Goal: Task Accomplishment & Management: Use online tool/utility

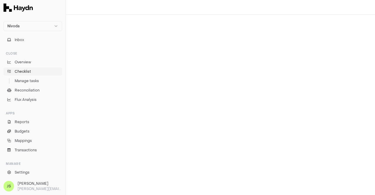
click at [27, 73] on span "Checklist" at bounding box center [23, 71] width 16 height 5
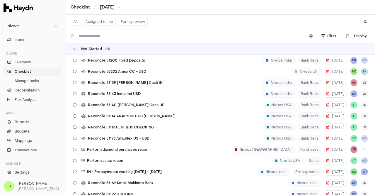
click at [109, 5] on span "[DATE]" at bounding box center [107, 7] width 15 height 6
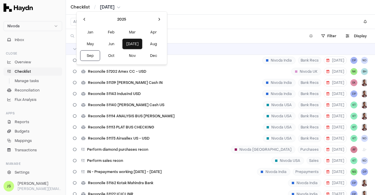
click at [109, 5] on html "Nivoda Inbox Close Overview Checklist Manage tasks Reconciliation Flux Analysis…" at bounding box center [187, 97] width 375 height 195
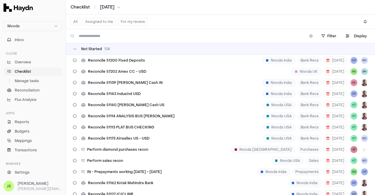
click at [117, 9] on button "[DATE]" at bounding box center [110, 7] width 20 height 6
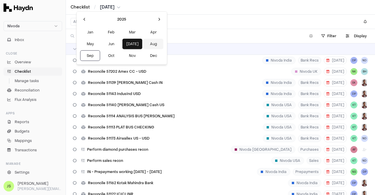
click at [143, 48] on button "Aug" at bounding box center [153, 44] width 20 height 11
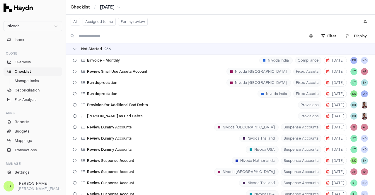
click at [102, 22] on button "Assigned to me" at bounding box center [99, 22] width 33 height 8
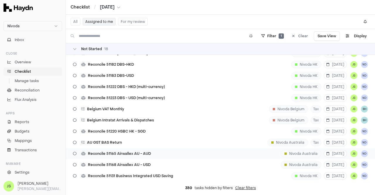
scroll to position [88, 0]
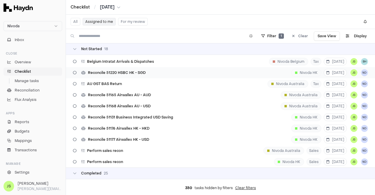
click at [146, 71] on div "Reconcile 51220 HSBC HK - SGD" at bounding box center [109, 72] width 77 height 11
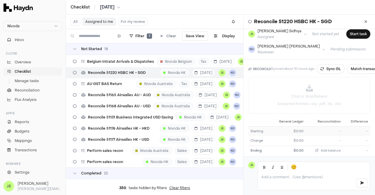
scroll to position [57, 0]
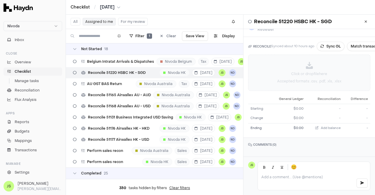
click at [306, 71] on p "Click or drop file here" at bounding box center [309, 73] width 36 height 5
click at [305, 73] on div "Click or drop file here Accepted formats: .csv, .pdf, .xls, .xlsx" at bounding box center [309, 73] width 122 height 36
click at [312, 80] on div "Click or drop file here Accepted formats: .csv, .pdf, .xls, .xlsx" at bounding box center [309, 73] width 122 height 36
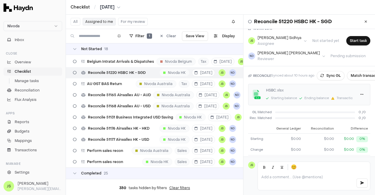
scroll to position [0, 0]
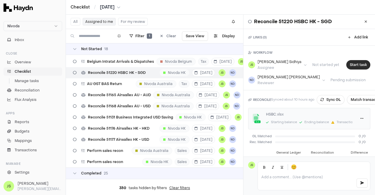
click at [355, 66] on button "Start task" at bounding box center [358, 64] width 24 height 9
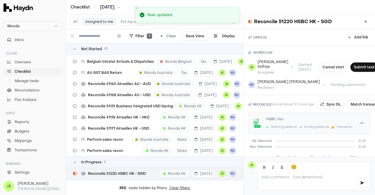
click at [355, 66] on button "Submit task" at bounding box center [364, 66] width 28 height 9
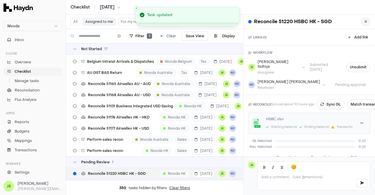
click at [361, 20] on button at bounding box center [365, 21] width 9 height 9
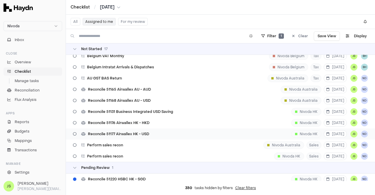
scroll to position [88, 0]
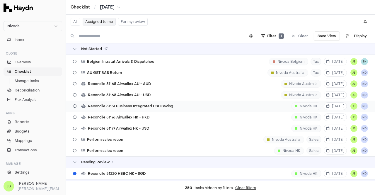
click at [163, 107] on span "Reconcile 51131 Business Integrated USD Saving" at bounding box center [130, 106] width 85 height 5
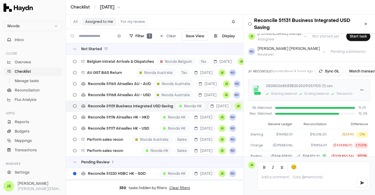
scroll to position [59, 0]
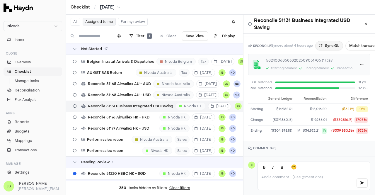
click at [329, 42] on button "Sync GL" at bounding box center [329, 45] width 28 height 9
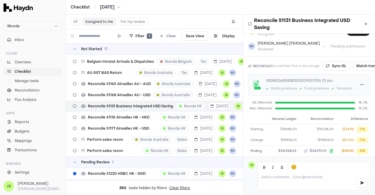
scroll to position [29, 0]
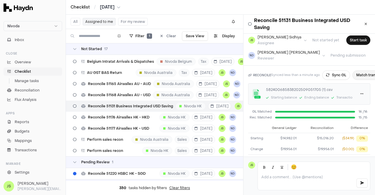
click at [362, 76] on button "Match transactions" at bounding box center [373, 74] width 42 height 9
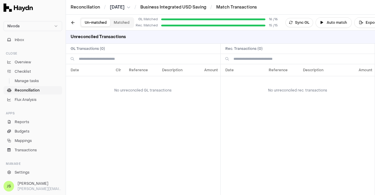
click at [128, 23] on button "Matched" at bounding box center [121, 23] width 23 height 8
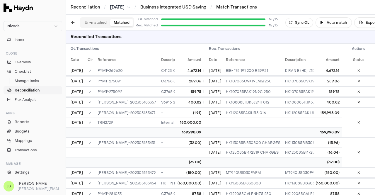
click at [89, 23] on button "Un-matched" at bounding box center [95, 23] width 29 height 8
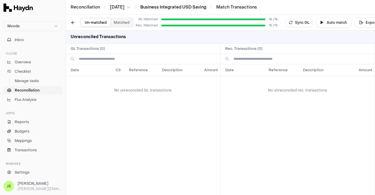
click at [192, 6] on link "Business Integrated USD Saving" at bounding box center [173, 7] width 66 height 6
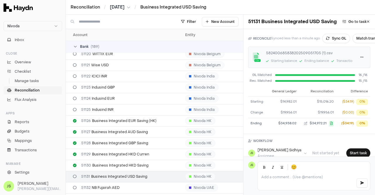
scroll to position [69, 0]
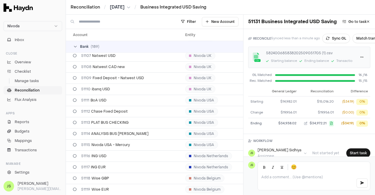
click at [122, 9] on span "[DATE]" at bounding box center [117, 7] width 15 height 6
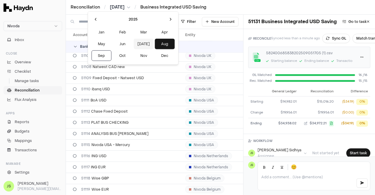
click at [135, 41] on button "[DATE]" at bounding box center [144, 44] width 20 height 11
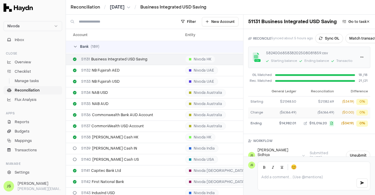
scroll to position [74, 0]
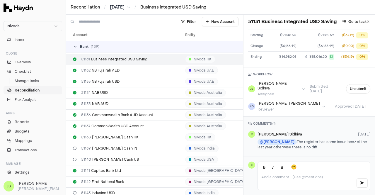
drag, startPoint x: 286, startPoint y: 132, endPoint x: 323, endPoint y: 139, distance: 37.8
click at [323, 139] on p "@ [PERSON_NAME] The register has some issue bcoz of the last year otherwise the…" at bounding box center [313, 144] width 113 height 11
copy p "The register has some issue bcoz of the last year otherwise there is no diff"
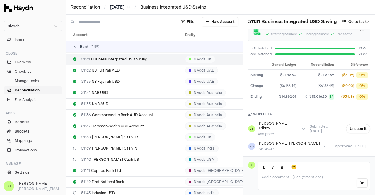
scroll to position [0, 0]
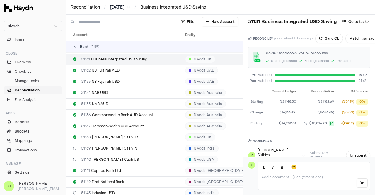
click at [120, 9] on span "[DATE]" at bounding box center [117, 7] width 15 height 6
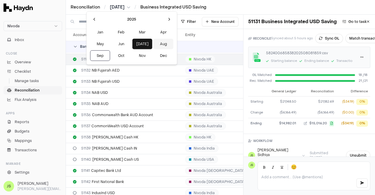
click at [153, 41] on button "Aug" at bounding box center [163, 44] width 20 height 11
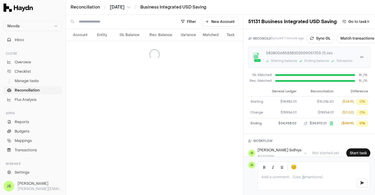
scroll to position [53, 0]
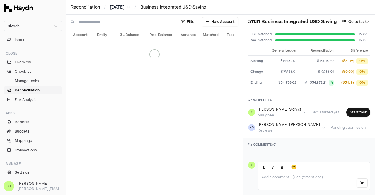
click at [299, 175] on p at bounding box center [306, 177] width 90 height 5
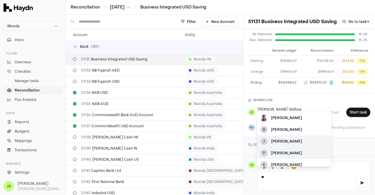
scroll to position [5, 0]
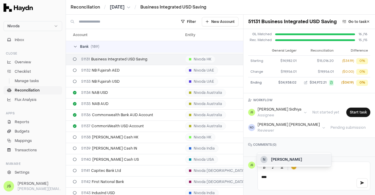
click at [284, 156] on div "N [PERSON_NAME]" at bounding box center [294, 159] width 74 height 12
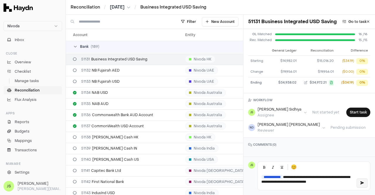
click at [356, 181] on button "button" at bounding box center [361, 182] width 11 height 9
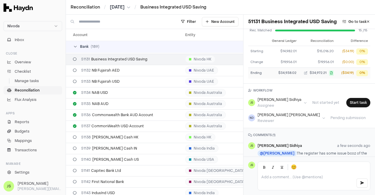
scroll to position [45, 0]
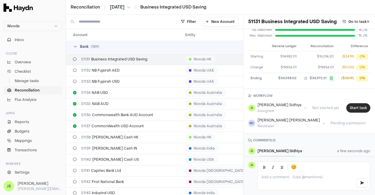
click at [355, 109] on button "Start task" at bounding box center [358, 107] width 24 height 9
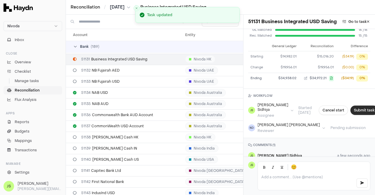
click at [355, 114] on button "Submit task" at bounding box center [364, 109] width 28 height 9
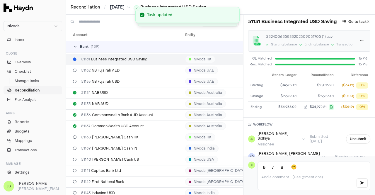
scroll to position [0, 0]
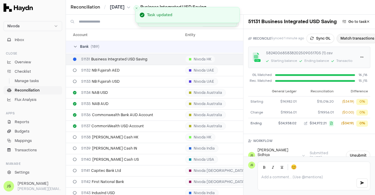
click at [353, 43] on button "Match transactions" at bounding box center [357, 38] width 42 height 9
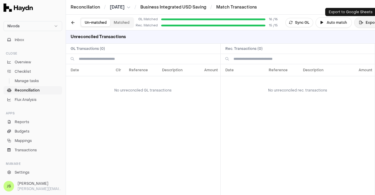
click at [362, 25] on button "Export" at bounding box center [368, 22] width 28 height 11
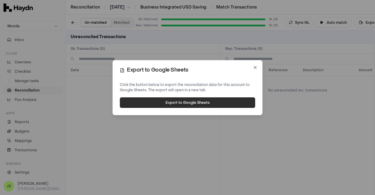
click at [189, 100] on button "Export to Google Sheets" at bounding box center [187, 102] width 135 height 11
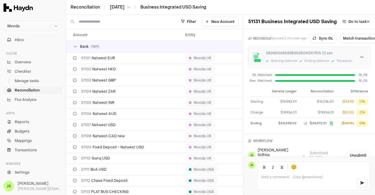
scroll to position [333, 0]
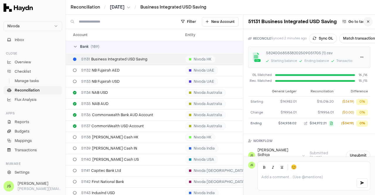
click at [367, 22] on icon at bounding box center [368, 22] width 3 height 4
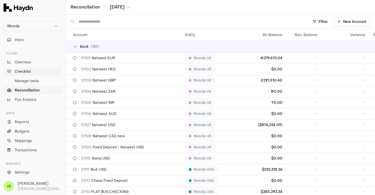
click at [20, 69] on span "Checklist" at bounding box center [23, 71] width 16 height 5
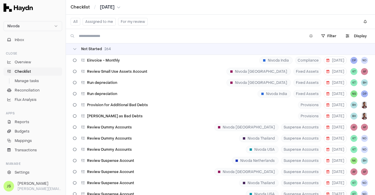
click at [99, 22] on button "Assigned to me" at bounding box center [99, 22] width 33 height 8
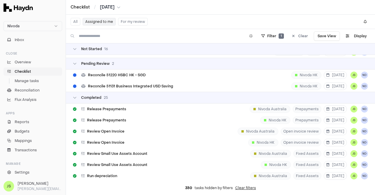
scroll to position [146, 0]
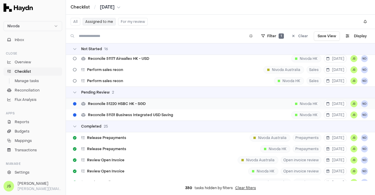
click at [142, 103] on span "Reconcile 51220 HSBC HK - SGD" at bounding box center [117, 103] width 58 height 5
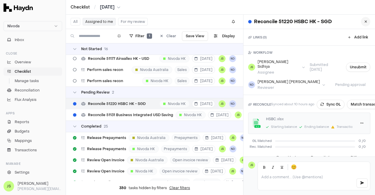
click at [361, 21] on button at bounding box center [365, 21] width 9 height 9
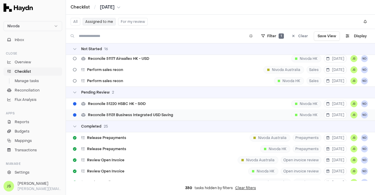
click at [148, 114] on span "Reconcile 51131 Business Integrated USD Saving" at bounding box center [130, 114] width 85 height 5
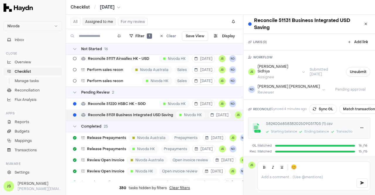
scroll to position [86, 0]
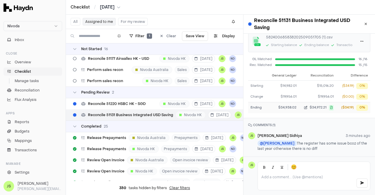
drag, startPoint x: 306, startPoint y: 105, endPoint x: 321, endPoint y: 105, distance: 14.9
click at [321, 105] on button "$34,972.21" at bounding box center [317, 108] width 32 height 6
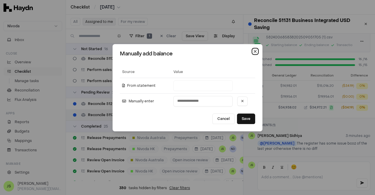
click at [255, 52] on icon "button" at bounding box center [255, 51] width 5 height 5
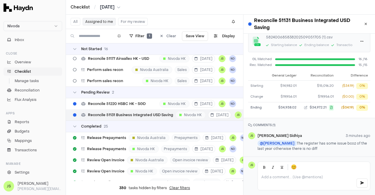
click at [279, 43] on div "Starting balance" at bounding box center [284, 45] width 26 height 5
click at [356, 37] on html "Nivoda Inbox Close Overview Checklist Manage tasks Reconciliation Flux Analysis…" at bounding box center [187, 97] width 375 height 195
click at [330, 47] on icon at bounding box center [330, 48] width 4 height 4
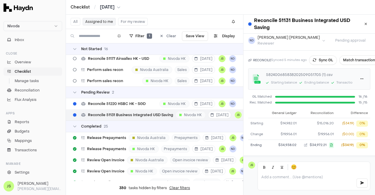
scroll to position [28, 0]
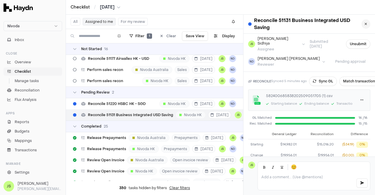
click at [364, 25] on icon at bounding box center [365, 24] width 3 height 4
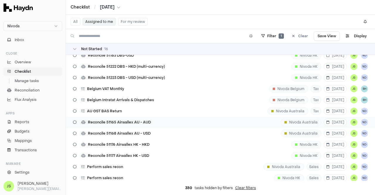
scroll to position [59, 0]
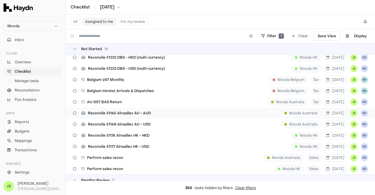
click at [149, 111] on span "Reconcile 51165 Airwallex AU - AUD" at bounding box center [119, 113] width 63 height 5
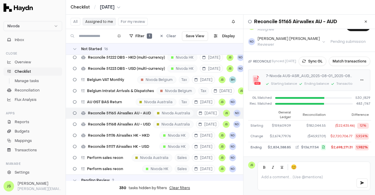
scroll to position [29, 0]
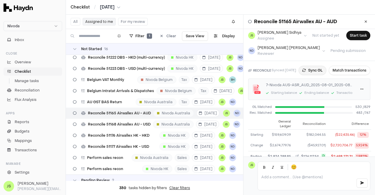
click at [322, 72] on button "Sync GL" at bounding box center [312, 70] width 28 height 9
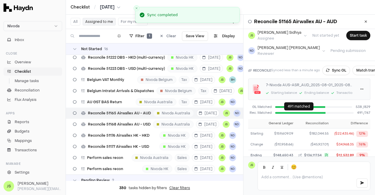
scroll to position [61, 0]
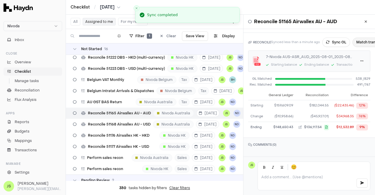
click at [359, 37] on button "Match transactions" at bounding box center [373, 41] width 42 height 9
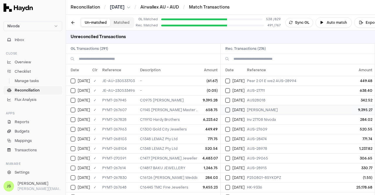
click at [228, 110] on button "Select reconciliation transaction 51903" at bounding box center [227, 109] width 5 height 5
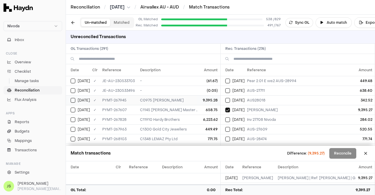
click at [72, 100] on button "Select GL transaction 8301777" at bounding box center [73, 100] width 5 height 5
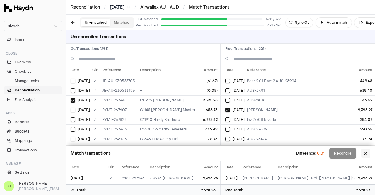
click at [365, 155] on button at bounding box center [365, 152] width 9 height 9
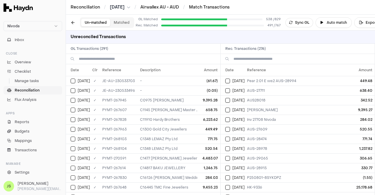
click at [296, 58] on input at bounding box center [301, 59] width 137 height 10
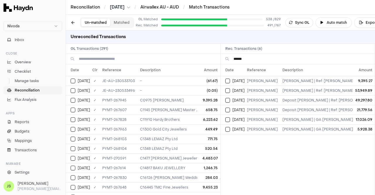
type input "******"
click at [123, 53] on h2 "GL Transactions ( 291 )" at bounding box center [143, 49] width 154 height 10
click at [127, 59] on input at bounding box center [147, 59] width 137 height 10
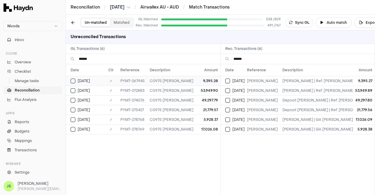
type input "******"
click at [74, 81] on button "Select GL transaction 8301777" at bounding box center [73, 80] width 5 height 5
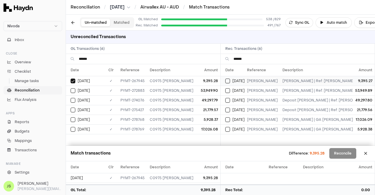
click at [229, 80] on button "Select reconciliation transaction 51903" at bounding box center [227, 80] width 5 height 5
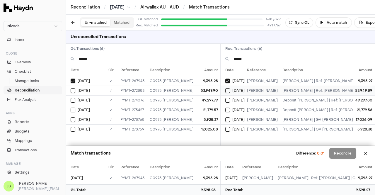
click at [229, 88] on button "Select reconciliation transaction 52158" at bounding box center [227, 90] width 5 height 5
click at [72, 91] on button "Select GL transaction 12469744" at bounding box center [73, 90] width 5 height 5
click at [72, 98] on button "Select GL transaction 63460358" at bounding box center [73, 100] width 5 height 5
click at [228, 100] on button "Select reconciliation transaction 52202" at bounding box center [227, 100] width 5 height 5
click at [230, 112] on td "[DATE]" at bounding box center [232, 110] width 24 height 10
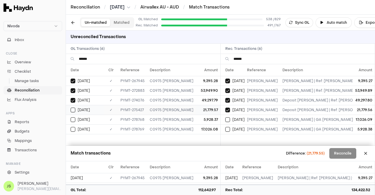
click at [72, 109] on button "Select GL transaction 63460403" at bounding box center [73, 109] width 5 height 5
click at [75, 119] on button "Select GL transaction 170310008" at bounding box center [73, 119] width 5 height 5
click at [226, 117] on button "Select reconciliation transaction 52403" at bounding box center [227, 119] width 5 height 5
click at [229, 120] on button "Select reconciliation transaction 52403" at bounding box center [227, 119] width 5 height 5
click at [230, 128] on div "[DATE]" at bounding box center [234, 129] width 19 height 5
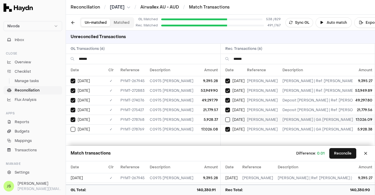
click at [230, 117] on div "[DATE]" at bounding box center [234, 119] width 19 height 5
click at [78, 128] on span "[DATE]" at bounding box center [84, 129] width 12 height 5
click at [333, 155] on button "Reconcile" at bounding box center [342, 153] width 27 height 11
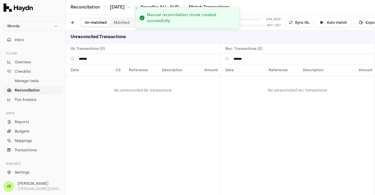
click at [105, 58] on input "******" at bounding box center [147, 59] width 137 height 10
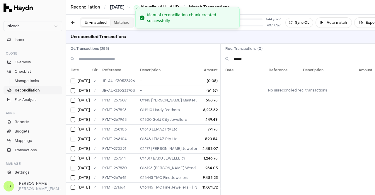
click at [262, 58] on input "******" at bounding box center [301, 59] width 137 height 10
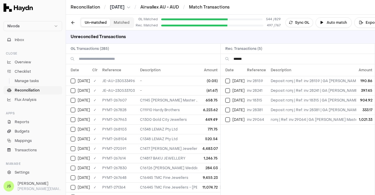
type input "******"
click at [130, 60] on input at bounding box center [147, 59] width 137 height 10
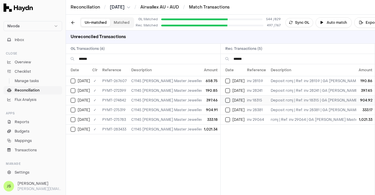
click at [227, 100] on button "Select reconciliation transaction 52236" at bounding box center [227, 100] width 5 height 5
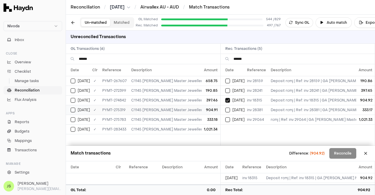
click at [76, 107] on div "[DATE]" at bounding box center [80, 109] width 19 height 5
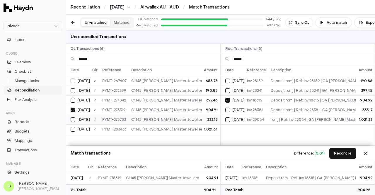
click at [73, 117] on button "Select GL transaction 95587744" at bounding box center [73, 119] width 5 height 5
click at [225, 109] on button "Select reconciliation transaction 52283" at bounding box center [227, 109] width 5 height 5
click at [227, 119] on button "Select reconciliation transaction 52645" at bounding box center [227, 119] width 5 height 5
click at [73, 129] on button "Select GL transaction 175689845" at bounding box center [73, 129] width 5 height 5
click at [72, 91] on button "Select GL transaction 12056205" at bounding box center [73, 90] width 5 height 5
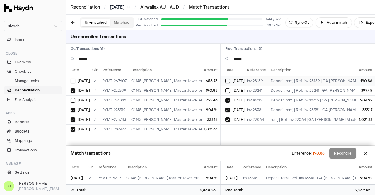
click at [228, 79] on button "Select reconciliation transaction 52094" at bounding box center [227, 80] width 5 height 5
click at [227, 92] on td "[DATE]" at bounding box center [232, 90] width 24 height 10
click at [73, 98] on button "Select GL transaction 63460364" at bounding box center [73, 100] width 5 height 5
click at [74, 127] on button "Select GL transaction 175689845" at bounding box center [73, 129] width 5 height 5
click at [228, 119] on button "Select reconciliation transaction 52645" at bounding box center [227, 119] width 5 height 5
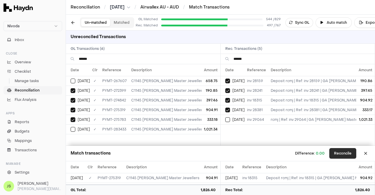
click at [340, 150] on button "Reconcile" at bounding box center [342, 153] width 27 height 11
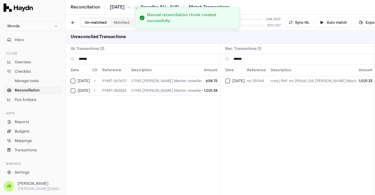
click at [112, 57] on input "******" at bounding box center [147, 59] width 137 height 10
type input "*"
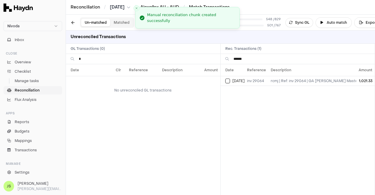
click at [114, 57] on input "*" at bounding box center [147, 59] width 137 height 10
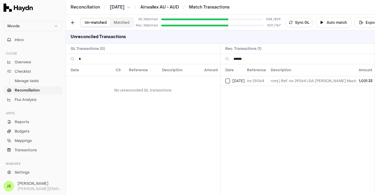
click at [114, 57] on input "*" at bounding box center [147, 59] width 137 height 10
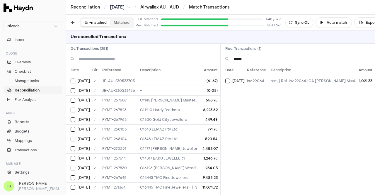
click at [259, 61] on input "******" at bounding box center [301, 59] width 137 height 10
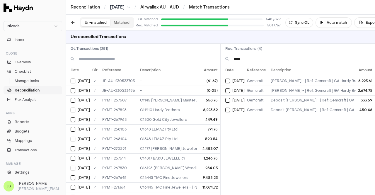
type input "*****"
click at [117, 57] on input at bounding box center [147, 59] width 137 height 10
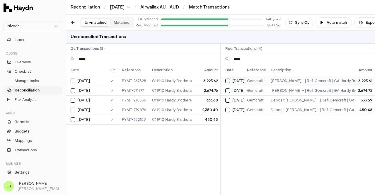
type input "*****"
click at [225, 79] on button "Select reconciliation transaction 51886" at bounding box center [227, 80] width 5 height 5
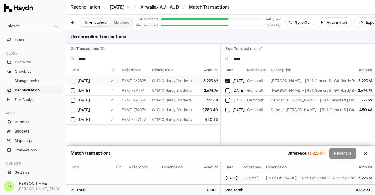
click at [74, 79] on button "Select GL transaction 8301764" at bounding box center [73, 80] width 5 height 5
click at [73, 90] on button "Select GL transaction 10648090" at bounding box center [73, 90] width 5 height 5
click at [225, 88] on div "[DATE]" at bounding box center [234, 90] width 19 height 5
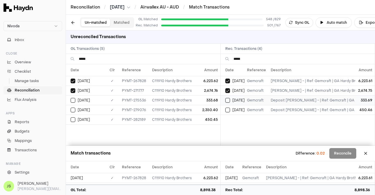
click at [225, 100] on button "Select reconciliation transaction 52260" at bounding box center [227, 100] width 5 height 5
click at [73, 100] on button "Select GL transaction 63460409" at bounding box center [73, 100] width 5 height 5
click at [74, 119] on button "Select GL transaction 173562396" at bounding box center [73, 119] width 5 height 5
click at [226, 109] on button "Select reconciliation transaction 52608" at bounding box center [227, 109] width 5 height 5
click at [348, 151] on button "Reconcile" at bounding box center [342, 153] width 27 height 11
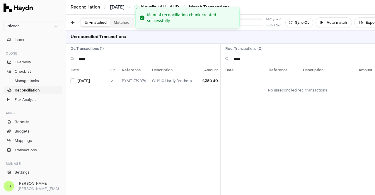
click at [101, 59] on input "*****" at bounding box center [147, 59] width 137 height 10
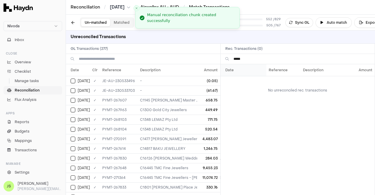
click at [258, 64] on th "Date" at bounding box center [243, 70] width 46 height 12
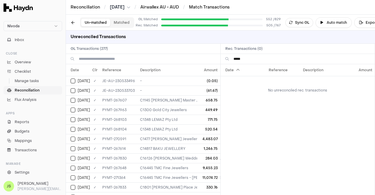
click at [249, 58] on input "*****" at bounding box center [301, 59] width 137 height 10
type input "*"
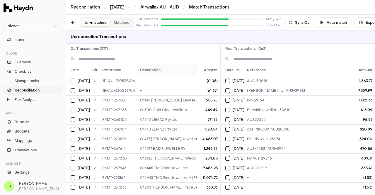
click at [145, 71] on th "Description" at bounding box center [246, 70] width 216 height 12
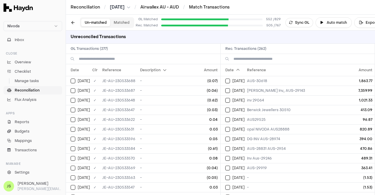
click at [145, 71] on th "Description" at bounding box center [246, 70] width 216 height 12
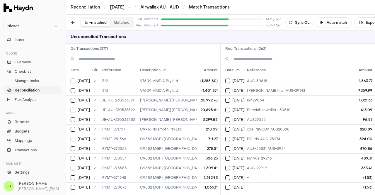
click at [134, 57] on input at bounding box center [147, 59] width 137 height 10
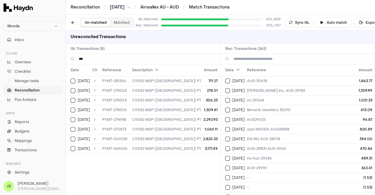
type input "***"
click at [248, 55] on input at bounding box center [301, 59] width 137 height 10
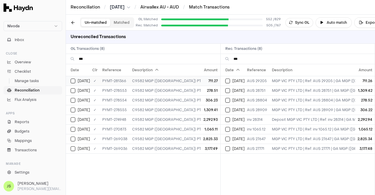
type input "***"
click at [71, 80] on button "Select GL transaction 173562365" at bounding box center [73, 80] width 5 height 5
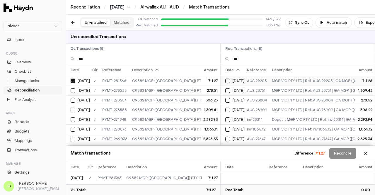
click at [229, 81] on button "Select reconciliation transaction 52571" at bounding box center [227, 80] width 5 height 5
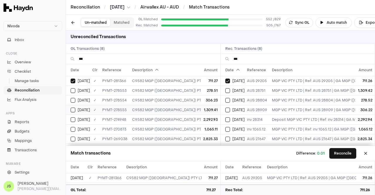
click at [72, 108] on button "Select GL transaction 170309997" at bounding box center [73, 109] width 5 height 5
click at [227, 89] on button "Select reconciliation transaction 52391" at bounding box center [227, 90] width 5 height 5
click at [227, 98] on button "Select reconciliation transaction 52388" at bounding box center [227, 100] width 5 height 5
click at [76, 91] on div "[DATE]" at bounding box center [80, 90] width 19 height 5
click at [74, 98] on button "Select GL transaction 170309996" at bounding box center [73, 100] width 5 height 5
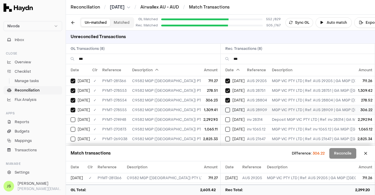
click at [226, 109] on button "Select reconciliation transaction 52390" at bounding box center [227, 109] width 5 height 5
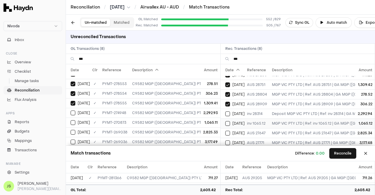
scroll to position [11, 0]
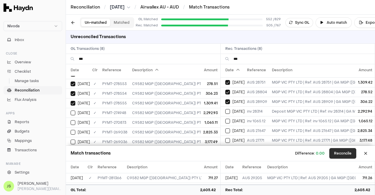
click at [350, 149] on button "Reconcile" at bounding box center [342, 153] width 27 height 11
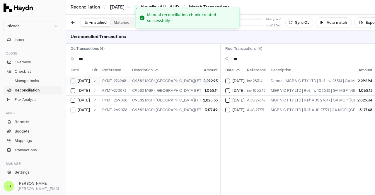
click at [73, 79] on button "Select GL transaction 63460375" at bounding box center [73, 80] width 5 height 5
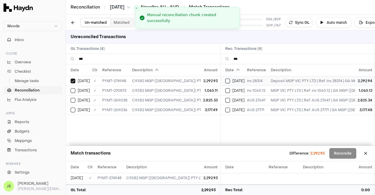
click at [227, 79] on button "Select reconciliation transaction 52221" at bounding box center [227, 80] width 5 height 5
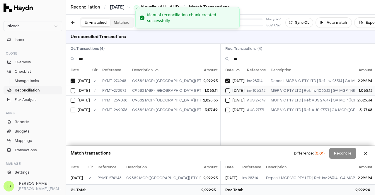
click at [226, 90] on button "Select reconciliation transaction 52031" at bounding box center [227, 90] width 5 height 5
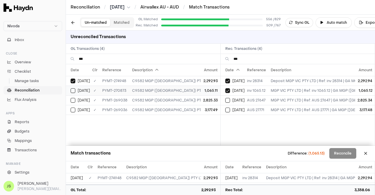
click at [73, 91] on button "Select GL transaction 9714372" at bounding box center [73, 90] width 5 height 5
click at [71, 99] on button "Select GL transaction 8301801" at bounding box center [73, 100] width 5 height 5
click at [228, 101] on button "Select reconciliation transaction 51934" at bounding box center [227, 100] width 5 height 5
click at [73, 108] on button "Select GL transaction 8301799" at bounding box center [73, 109] width 5 height 5
click at [226, 109] on button "Select reconciliation transaction 51932" at bounding box center [227, 109] width 5 height 5
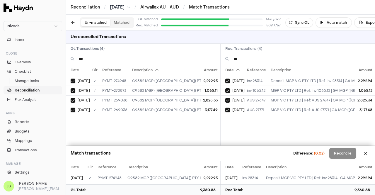
click at [97, 58] on input "***" at bounding box center [147, 59] width 137 height 10
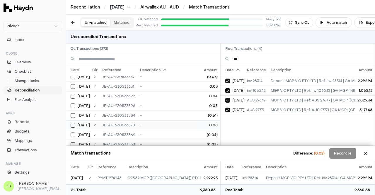
scroll to position [2546, 0]
click at [73, 141] on button "Select GL transaction 8301758" at bounding box center [73, 143] width 5 height 5
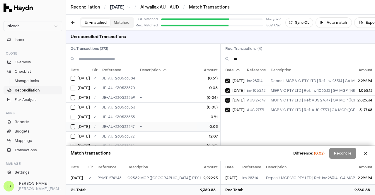
scroll to position [2517, 0]
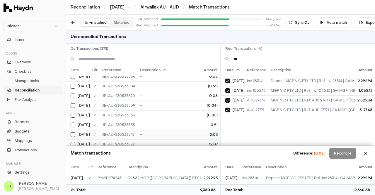
click at [72, 132] on button "Select GL transaction 11362104" at bounding box center [73, 134] width 5 height 5
click at [119, 60] on input at bounding box center [147, 59] width 137 height 10
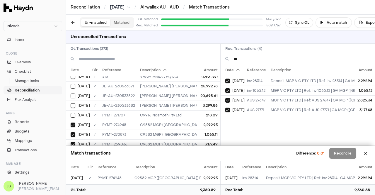
scroll to position [0, 0]
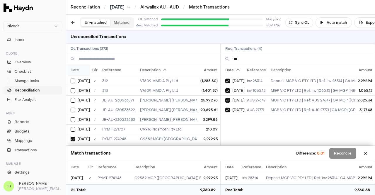
click at [74, 69] on th "Date" at bounding box center [78, 70] width 24 height 12
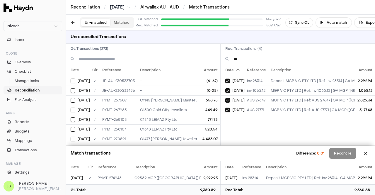
click at [248, 61] on input "***" at bounding box center [301, 59] width 137 height 10
type input "*"
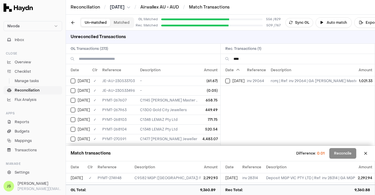
type input "****"
click at [110, 57] on input at bounding box center [147, 59] width 137 height 10
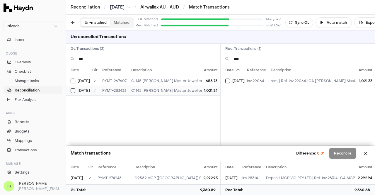
type input "***"
click at [73, 91] on button "Select GL transaction 175689845" at bounding box center [73, 90] width 5 height 5
click at [228, 79] on button "Select reconciliation transaction 52645" at bounding box center [227, 80] width 5 height 5
click at [112, 59] on input "***" at bounding box center [147, 59] width 137 height 10
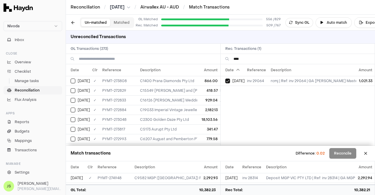
scroll to position [1083, 0]
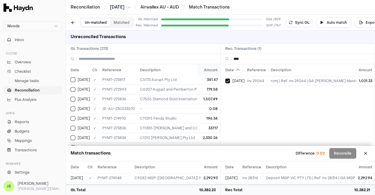
click at [205, 72] on th "Amount" at bounding box center [208, 70] width 23 height 12
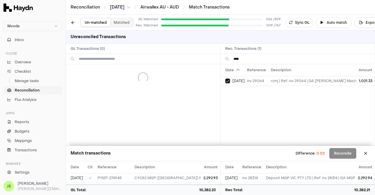
scroll to position [0, 0]
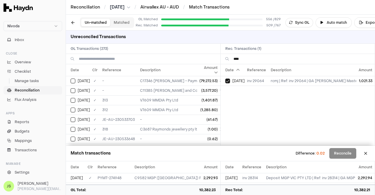
click at [205, 72] on th "Amount" at bounding box center [208, 70] width 23 height 12
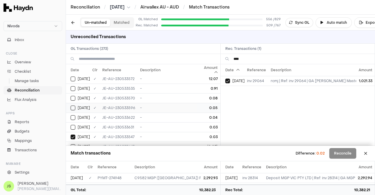
scroll to position [2429, 0]
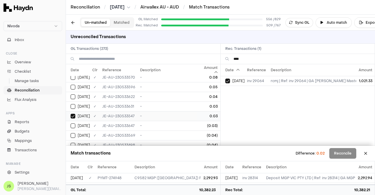
click at [71, 114] on button "Select GL transaction 11362104" at bounding box center [73, 116] width 5 height 5
click at [71, 132] on button "Select GL transaction 173561743" at bounding box center [73, 134] width 5 height 5
click at [75, 123] on button "Select GL transaction 8301757" at bounding box center [73, 125] width 5 height 5
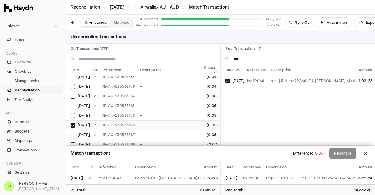
click at [75, 123] on button "Select GL transaction 8301757" at bounding box center [73, 125] width 5 height 5
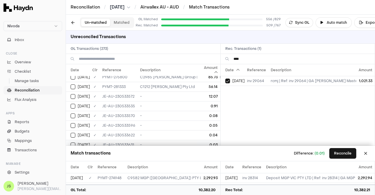
scroll to position [2399, 0]
click at [71, 124] on button "Select GL transaction 170309534" at bounding box center [73, 126] width 5 height 5
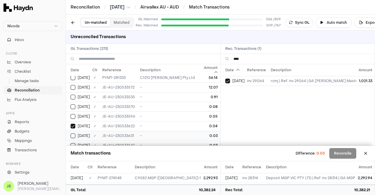
click at [71, 131] on td "[DATE]" at bounding box center [78, 136] width 24 height 10
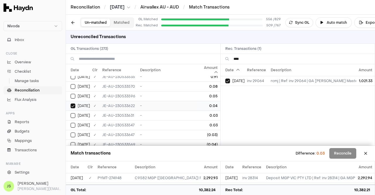
scroll to position [2429, 0]
click at [74, 123] on button "Select GL transaction 171805618" at bounding box center [73, 125] width 5 height 5
click at [342, 157] on button "Reconcile" at bounding box center [342, 153] width 27 height 11
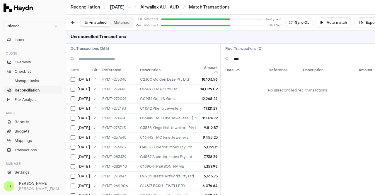
scroll to position [0, 0]
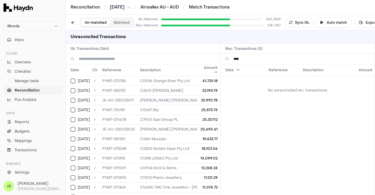
click at [256, 58] on input "****" at bounding box center [301, 59] width 137 height 10
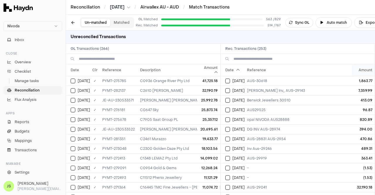
click at [360, 75] on th "Amount" at bounding box center [363, 70] width 23 height 12
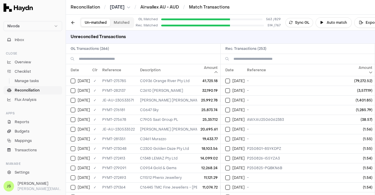
click at [360, 75] on th "Amount" at bounding box center [363, 70] width 23 height 12
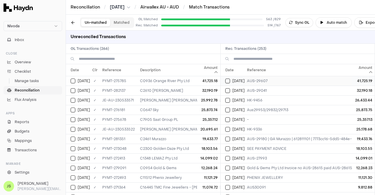
click at [228, 81] on button "Select reconciliation transaction 52286" at bounding box center [227, 80] width 5 height 5
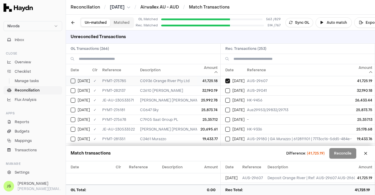
click at [73, 78] on button "Select GL transaction 95587745" at bounding box center [73, 80] width 5 height 5
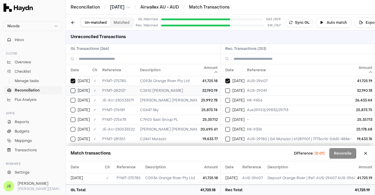
click at [73, 86] on td "[DATE]" at bounding box center [78, 90] width 24 height 10
click at [224, 90] on td "[DATE]" at bounding box center [232, 90] width 24 height 10
click at [346, 154] on button "Reconcile" at bounding box center [342, 153] width 27 height 11
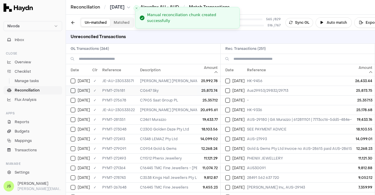
click at [71, 87] on td "[DATE]" at bounding box center [78, 90] width 24 height 10
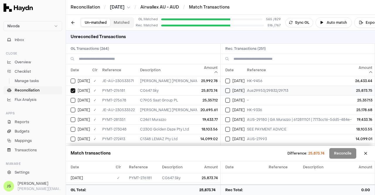
click at [223, 90] on td "[DATE]" at bounding box center [232, 90] width 24 height 10
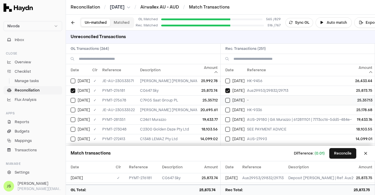
click at [226, 99] on button "Select reconciliation transaction 52267" at bounding box center [227, 100] width 5 height 5
click at [73, 100] on button "Select GL transaction 63460414" at bounding box center [73, 100] width 5 height 5
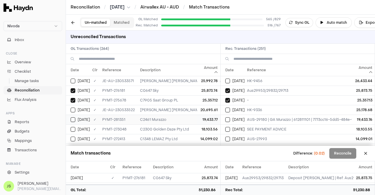
click at [71, 118] on button "Select GL transaction 173562353" at bounding box center [73, 119] width 5 height 5
click at [225, 119] on button "Select reconciliation transaction 52545" at bounding box center [227, 119] width 5 height 5
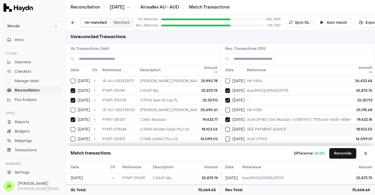
click at [225, 128] on button "Select reconciliation transaction 52167" at bounding box center [227, 129] width 5 height 5
click at [340, 155] on button "Reconcile" at bounding box center [342, 153] width 27 height 11
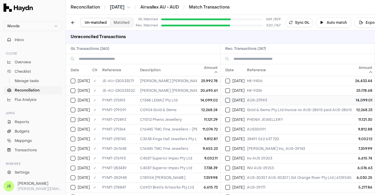
click at [224, 101] on td "[DATE]" at bounding box center [232, 100] width 24 height 10
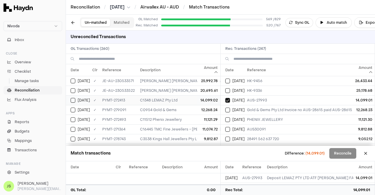
click at [74, 100] on button "Select GL transaction 12056208" at bounding box center [73, 100] width 5 height 5
click at [74, 109] on button "Select GL transaction 170310038" at bounding box center [73, 109] width 5 height 5
click at [225, 108] on button "Select reconciliation transaction 52432" at bounding box center [227, 109] width 5 height 5
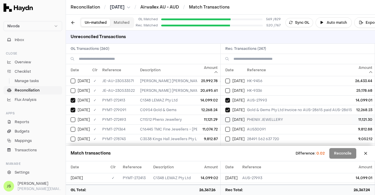
click at [227, 119] on button "Select reconciliation transaction 52123" at bounding box center [227, 119] width 5 height 5
click at [73, 117] on button "Select GL transaction 12056225" at bounding box center [73, 119] width 5 height 5
click at [230, 127] on div "[DATE]" at bounding box center [234, 129] width 19 height 5
click at [73, 137] on button "Select GL transaction 170310004" at bounding box center [73, 138] width 5 height 5
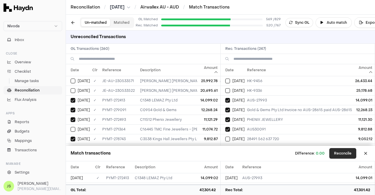
click at [343, 150] on button "Reconcile" at bounding box center [342, 153] width 27 height 11
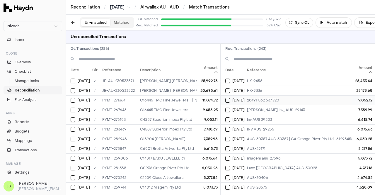
click at [227, 100] on button "Select reconciliation transaction 52327" at bounding box center [227, 100] width 5 height 5
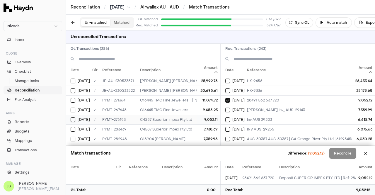
click at [71, 119] on button "Select GL transaction 170309944" at bounding box center [73, 119] width 5 height 5
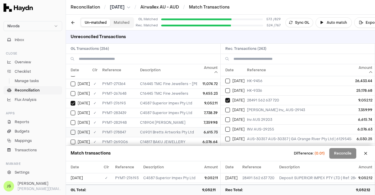
scroll to position [29, 0]
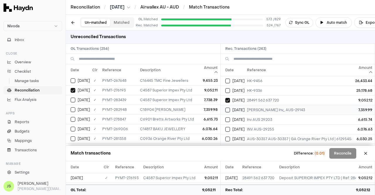
click at [227, 111] on button "Select reconciliation transaction 52641" at bounding box center [227, 109] width 5 height 5
click at [73, 100] on button "Select GL transaction 175689850" at bounding box center [73, 99] width 5 height 5
click at [74, 108] on button "Select GL transaction 174900929" at bounding box center [73, 109] width 5 height 5
click at [230, 120] on div "[DATE]" at bounding box center [234, 119] width 19 height 5
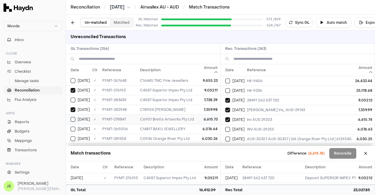
click at [75, 120] on div "[DATE]" at bounding box center [80, 119] width 19 height 5
click at [228, 129] on button "Select reconciliation transaction 51917" at bounding box center [227, 129] width 5 height 5
click at [72, 129] on button "Select GL transaction 8301788" at bounding box center [73, 128] width 5 height 5
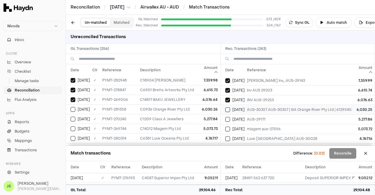
click at [226, 109] on button "Select reconciliation transaction 52554" at bounding box center [227, 109] width 5 height 5
click at [73, 107] on button "Select GL transaction 173562360" at bounding box center [73, 109] width 5 height 5
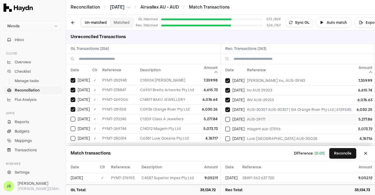
click at [228, 119] on button "Select reconciliation transaction 52003" at bounding box center [227, 119] width 5 height 5
click at [76, 117] on div "[DATE]" at bounding box center [80, 119] width 19 height 5
click at [230, 120] on div "[DATE]" at bounding box center [234, 119] width 19 height 5
click at [229, 124] on td "[DATE]" at bounding box center [232, 129] width 24 height 10
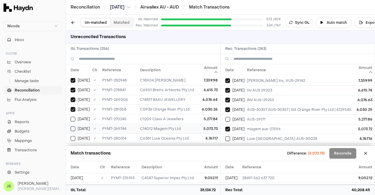
click at [71, 126] on button "Select GL transaction 8704334" at bounding box center [73, 128] width 5 height 5
click at [335, 153] on button "Reconcile" at bounding box center [342, 153] width 27 height 11
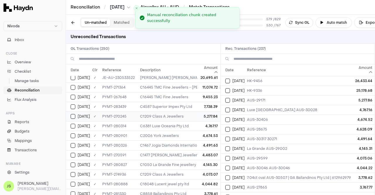
scroll to position [0, 0]
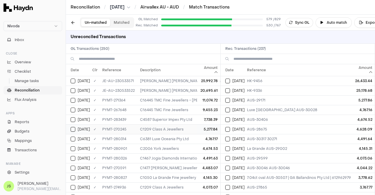
click at [73, 127] on button "Select GL transaction 9345125" at bounding box center [73, 129] width 5 height 5
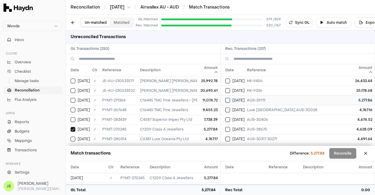
click at [227, 100] on button "Select reconciliation transaction 52003" at bounding box center [227, 100] width 5 height 5
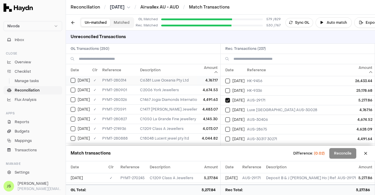
scroll to position [29, 0]
click at [71, 107] on button "Select GL transaction 170906714" at bounding box center [73, 109] width 5 height 5
click at [227, 108] on button "Select reconciliation transaction 52454" at bounding box center [227, 109] width 5 height 5
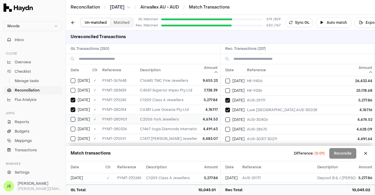
click at [74, 117] on button "Select GL transaction 171806206" at bounding box center [73, 119] width 5 height 5
click at [230, 119] on div "[DATE]" at bounding box center [234, 119] width 19 height 5
click at [333, 156] on button "Reconcile" at bounding box center [342, 153] width 27 height 11
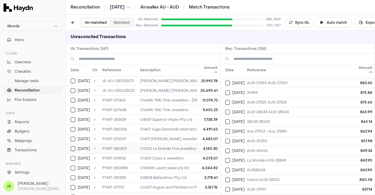
scroll to position [966, 0]
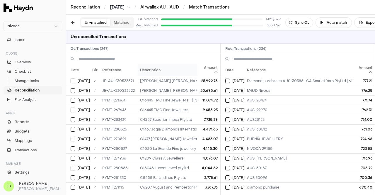
click at [141, 71] on th "Description" at bounding box center [246, 70] width 216 height 12
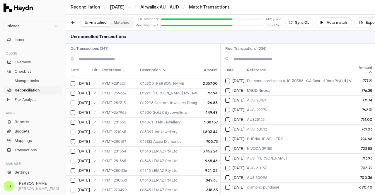
scroll to position [878, 0]
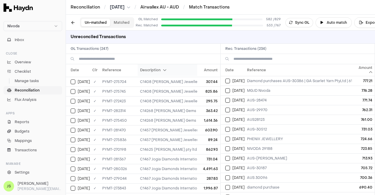
click at [150, 71] on th "Description" at bounding box center [246, 70] width 216 height 12
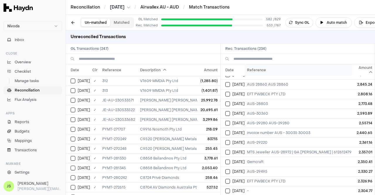
scroll to position [88, 0]
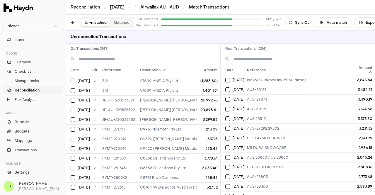
click at [272, 58] on input at bounding box center [301, 59] width 137 height 10
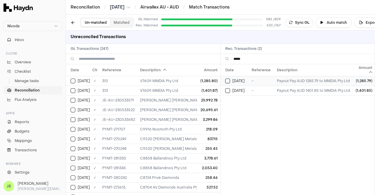
type input "*****"
click at [226, 81] on button "Select reconciliation transaction 52486" at bounding box center [227, 80] width 5 height 5
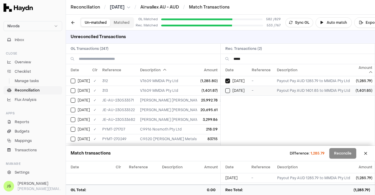
click at [229, 90] on button "Select reconciliation transaction 52426" at bounding box center [227, 90] width 5 height 5
click at [73, 81] on button "Select GL transaction 171805535" at bounding box center [73, 80] width 5 height 5
click at [72, 89] on button "Select GL transaction 172296472" at bounding box center [73, 90] width 5 height 5
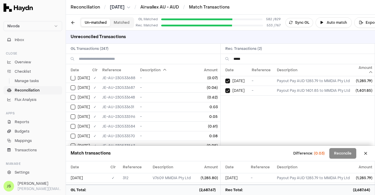
scroll to position [2284, 0]
click at [72, 114] on button "Select GL transaction 11362104" at bounding box center [73, 116] width 5 height 5
click at [343, 154] on button "Reconcile" at bounding box center [342, 153] width 27 height 11
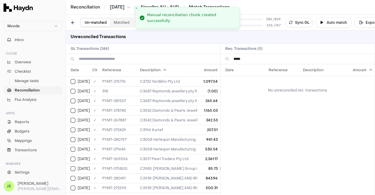
scroll to position [0, 0]
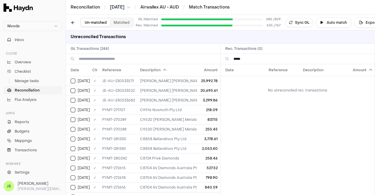
click at [265, 60] on input "*****" at bounding box center [301, 59] width 137 height 10
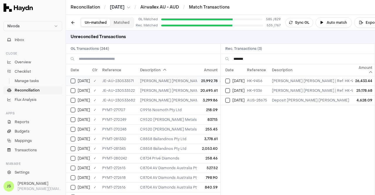
type input "*******"
click at [71, 80] on button "Select GL transaction 63460057" at bounding box center [73, 80] width 5 height 5
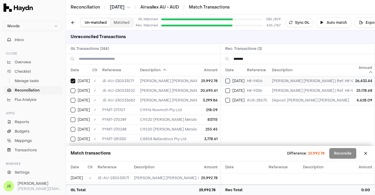
click at [231, 79] on div "[DATE]" at bounding box center [234, 80] width 19 height 5
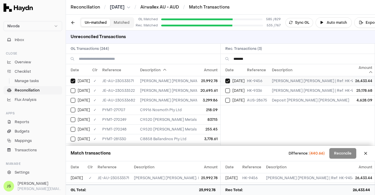
click at [228, 79] on button "Select reconciliation transaction 52071" at bounding box center [227, 80] width 5 height 5
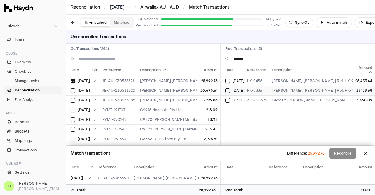
click at [227, 90] on button "Select reconciliation transaction 51902" at bounding box center [227, 90] width 5 height 5
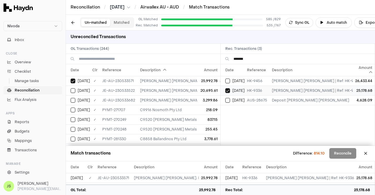
click at [227, 90] on button "Select reconciliation transaction 51902" at bounding box center [227, 90] width 5 height 5
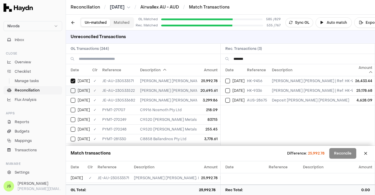
click at [74, 90] on button "Select GL transaction 9345018" at bounding box center [73, 90] width 5 height 5
click at [74, 99] on button "Select GL transaction 172296559" at bounding box center [73, 100] width 5 height 5
click at [228, 80] on button "Select reconciliation transaction 52071" at bounding box center [227, 80] width 5 height 5
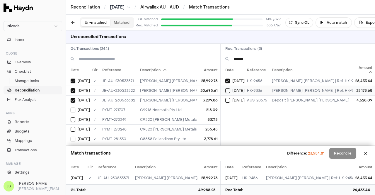
click at [228, 92] on td "[DATE]" at bounding box center [232, 90] width 24 height 10
click at [228, 102] on button "Select reconciliation transaction 52433" at bounding box center [227, 100] width 5 height 5
click at [116, 58] on input at bounding box center [147, 59] width 137 height 10
type input "*****"
click at [74, 107] on button "Select GL transaction 171806191" at bounding box center [73, 109] width 5 height 5
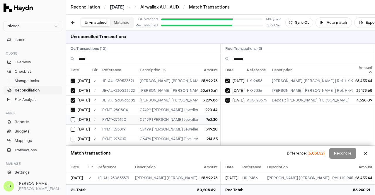
click at [74, 119] on button "Select GL transaction 170309935" at bounding box center [73, 119] width 5 height 5
click at [73, 129] on button "Select GL transaction 63460338" at bounding box center [73, 129] width 5 height 5
click at [72, 136] on button "Select GL transaction 63460379" at bounding box center [73, 138] width 5 height 5
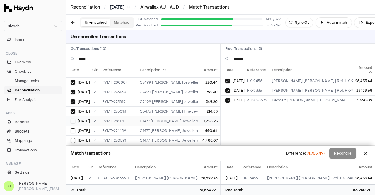
click at [71, 121] on td "[DATE]" at bounding box center [78, 121] width 24 height 10
click at [73, 128] on button "Select GL transaction 63460360" at bounding box center [73, 130] width 5 height 5
click at [74, 138] on button "Select GL transaction 9345135" at bounding box center [73, 140] width 5 height 5
click at [73, 109] on button "Select GL transaction 63460379" at bounding box center [73, 111] width 5 height 5
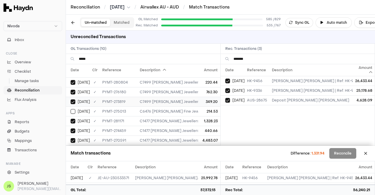
click at [74, 99] on button "Select GL transaction 63460338" at bounding box center [73, 101] width 5 height 5
click at [73, 90] on button "Select GL transaction 170309935" at bounding box center [73, 92] width 5 height 5
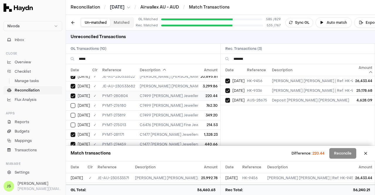
scroll to position [1, 0]
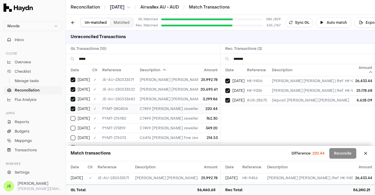
click at [72, 107] on button "Select GL transaction 171806191" at bounding box center [73, 108] width 5 height 5
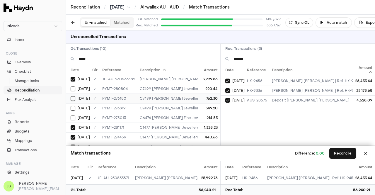
scroll to position [30, 0]
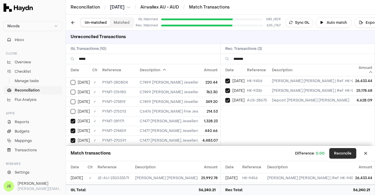
click at [334, 154] on button "Reconcile" at bounding box center [342, 153] width 27 height 11
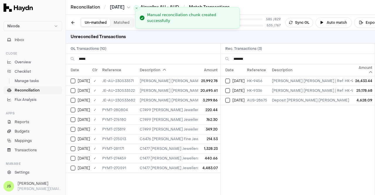
scroll to position [0, 0]
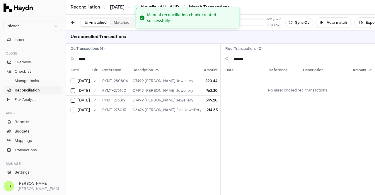
click at [91, 55] on input "*****" at bounding box center [147, 59] width 137 height 10
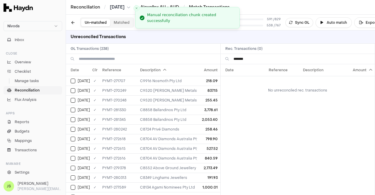
click at [276, 61] on input "*******" at bounding box center [301, 59] width 137 height 10
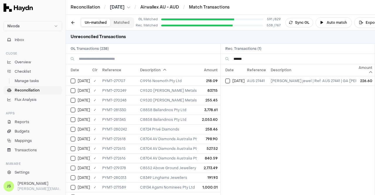
click at [265, 63] on input "*****" at bounding box center [301, 59] width 137 height 10
type input "*"
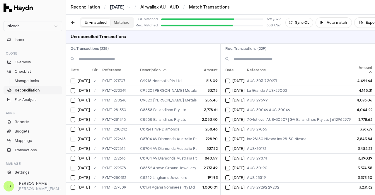
click at [242, 54] on input at bounding box center [301, 59] width 137 height 10
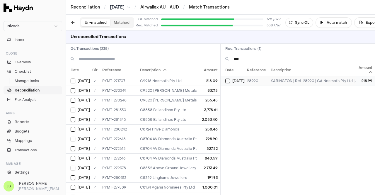
type input "****"
click at [230, 79] on div "[DATE]" at bounding box center [234, 80] width 19 height 5
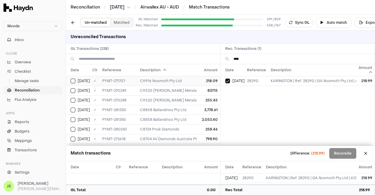
click at [74, 79] on button "Select GL transaction 10648087" at bounding box center [73, 80] width 5 height 5
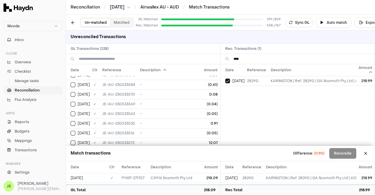
scroll to position [2182, 0]
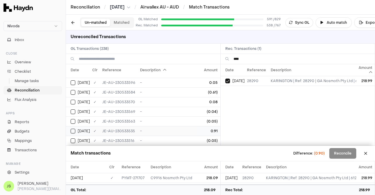
click at [197, 126] on td "0.91" at bounding box center [208, 131] width 23 height 10
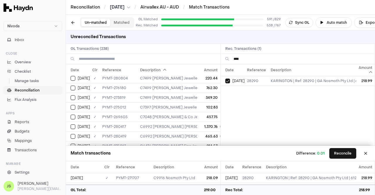
scroll to position [0, 0]
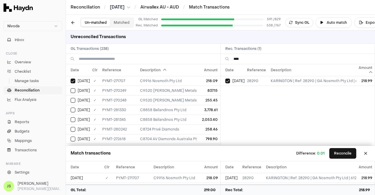
click at [349, 119] on div "Date Reference Description Amount Aug 8 28290 KARINGTON | Ref: 28290 | GA Nosmo…" at bounding box center [297, 104] width 154 height 81
click at [259, 60] on input "****" at bounding box center [301, 59] width 137 height 10
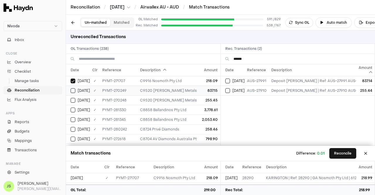
type input "******"
click at [76, 90] on div "[DATE]" at bounding box center [80, 90] width 19 height 5
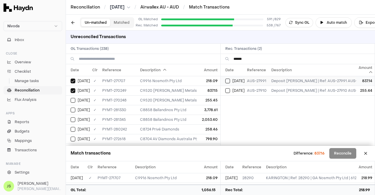
click at [229, 80] on button "Select reconciliation transaction 52008" at bounding box center [227, 80] width 5 height 5
click at [229, 89] on button "Select reconciliation transaction 52007" at bounding box center [227, 90] width 5 height 5
click at [73, 100] on button "Select GL transaction 9345127" at bounding box center [73, 100] width 5 height 5
click at [243, 59] on input "******" at bounding box center [301, 59] width 137 height 10
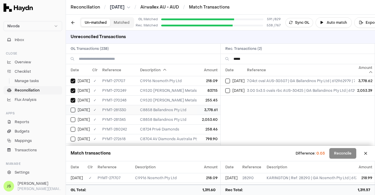
type input "*****"
click at [74, 108] on button "Select GL transaction 172616765" at bounding box center [73, 109] width 5 height 5
click at [229, 79] on button "Select reconciliation transaction 52562" at bounding box center [227, 80] width 5 height 5
click at [73, 117] on button "Select GL transaction 173562347" at bounding box center [73, 119] width 5 height 5
click at [229, 88] on div "[DATE]" at bounding box center [234, 90] width 19 height 5
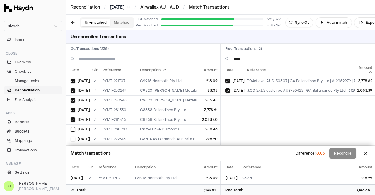
click at [242, 61] on input "*****" at bounding box center [301, 59] width 137 height 10
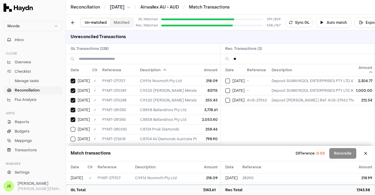
type input "*"
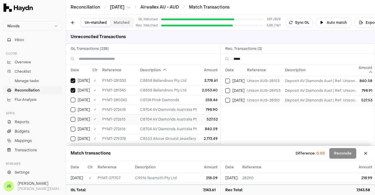
scroll to position [59, 0]
type input "*****"
click at [73, 79] on button "Select GL transaction 12056236" at bounding box center [73, 80] width 5 height 5
click at [230, 90] on div "[DATE]" at bounding box center [234, 90] width 19 height 5
click at [71, 91] on button "Select GL transaction 12056233" at bounding box center [73, 90] width 5 height 5
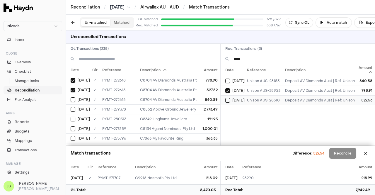
click at [228, 101] on button "Select reconciliation transaction 52134" at bounding box center [227, 100] width 5 height 5
click at [77, 98] on div "[DATE]" at bounding box center [80, 99] width 19 height 5
click at [231, 81] on div "[DATE]" at bounding box center [234, 80] width 19 height 5
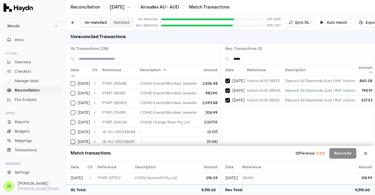
scroll to position [2123, 0]
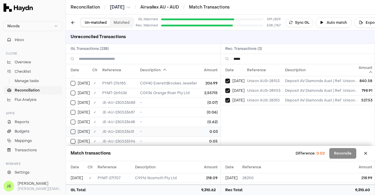
click at [197, 126] on td "0.03" at bounding box center [208, 131] width 23 height 10
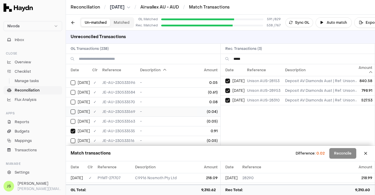
click at [191, 107] on td "-" at bounding box center [246, 112] width 216 height 10
click at [191, 116] on td "-" at bounding box center [246, 121] width 216 height 10
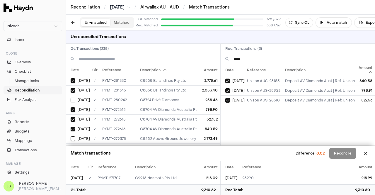
scroll to position [59, 0]
click at [253, 58] on input "*****" at bounding box center [301, 59] width 137 height 10
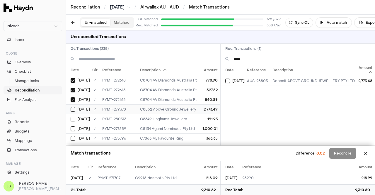
click at [74, 107] on button "Select GL transaction 170310047" at bounding box center [73, 109] width 5 height 5
click at [228, 81] on button "Select reconciliation transaction 52443" at bounding box center [227, 80] width 5 height 5
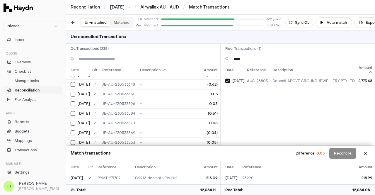
scroll to position [2153, 0]
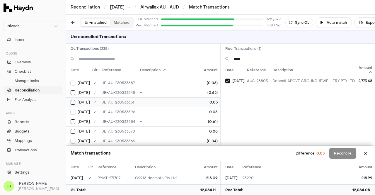
click at [197, 97] on td "0.03" at bounding box center [208, 102] width 23 height 10
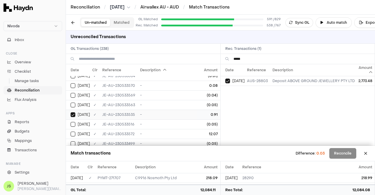
scroll to position [2211, 0]
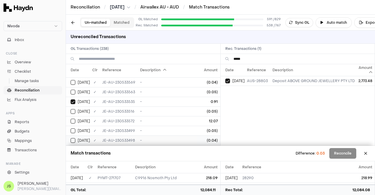
click at [184, 135] on td "-" at bounding box center [246, 140] width 216 height 10
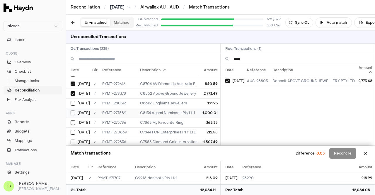
scroll to position [88, 0]
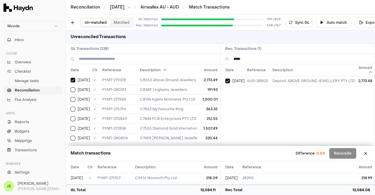
click at [249, 58] on input "*****" at bounding box center [301, 59] width 137 height 10
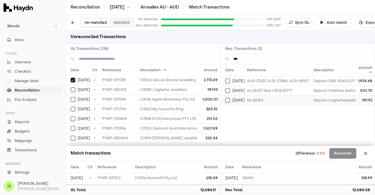
type input "***"
click at [232, 99] on div "[DATE]" at bounding box center [234, 100] width 19 height 5
click at [73, 88] on button "Select GL transaction 170906713" at bounding box center [73, 89] width 5 height 5
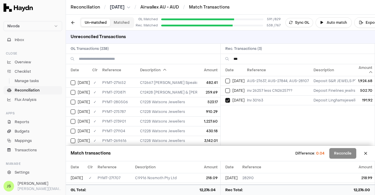
scroll to position [2211, 0]
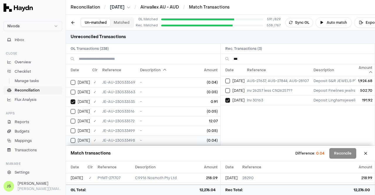
click at [205, 135] on td "(0.04)" at bounding box center [208, 140] width 23 height 10
click at [353, 154] on button "Reconcile" at bounding box center [342, 153] width 27 height 11
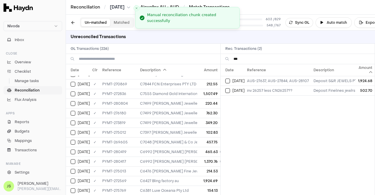
scroll to position [0, 0]
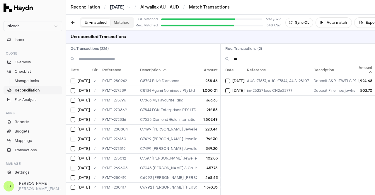
click at [252, 57] on input "***" at bounding box center [301, 59] width 137 height 10
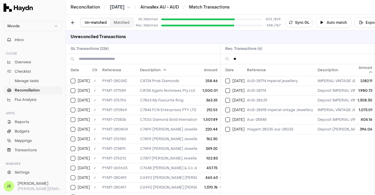
type input "*"
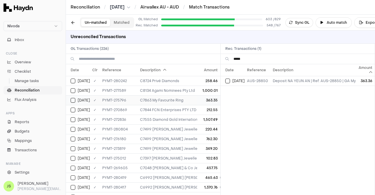
type input "*****"
click at [70, 99] on td "[DATE]" at bounding box center [78, 100] width 24 height 10
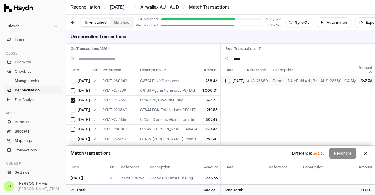
click at [224, 82] on td "[DATE]" at bounding box center [232, 81] width 24 height 10
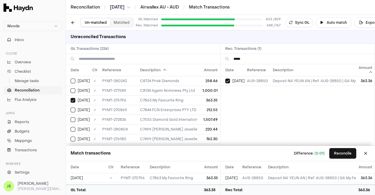
click at [246, 55] on input "*****" at bounding box center [301, 59] width 137 height 10
type input "***"
click at [75, 108] on div "[DATE]" at bounding box center [80, 109] width 19 height 5
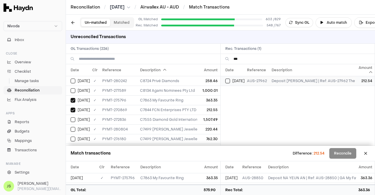
click at [229, 81] on button "Select reconciliation transaction 52027" at bounding box center [227, 80] width 5 height 5
click at [336, 150] on button "Reconcile" at bounding box center [342, 153] width 27 height 11
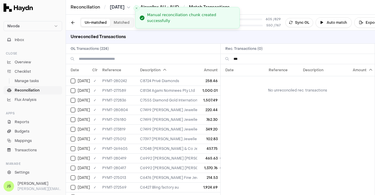
click at [241, 58] on input "***" at bounding box center [301, 59] width 137 height 10
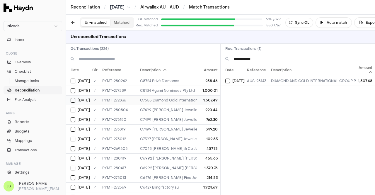
type input "**********"
click at [76, 99] on div "[DATE]" at bounding box center [80, 100] width 19 height 5
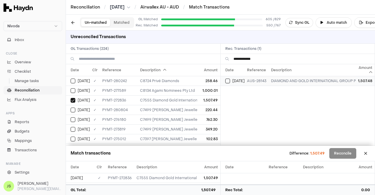
click at [228, 81] on button "Select reconciliation transaction 52153" at bounding box center [227, 80] width 5 height 5
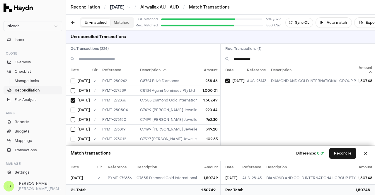
click at [258, 61] on input "**********" at bounding box center [301, 59] width 137 height 10
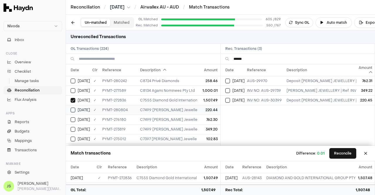
scroll to position [29, 0]
type input "******"
click at [75, 80] on button "Select GL transaction 171806191" at bounding box center [73, 80] width 5 height 5
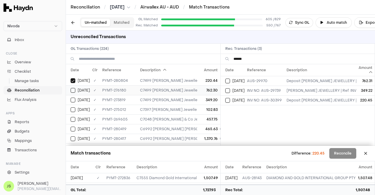
click at [75, 91] on div "[DATE]" at bounding box center [80, 90] width 19 height 5
click at [71, 100] on button "Select GL transaction 63460338" at bounding box center [73, 99] width 5 height 5
click at [227, 80] on button "Select reconciliation transaction 52317" at bounding box center [227, 80] width 5 height 5
click at [223, 89] on td "[DATE]" at bounding box center [232, 90] width 24 height 10
click at [224, 99] on td "[DATE]" at bounding box center [232, 100] width 24 height 10
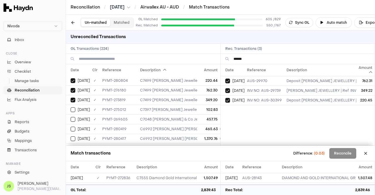
click at [252, 59] on input "******" at bounding box center [301, 59] width 137 height 10
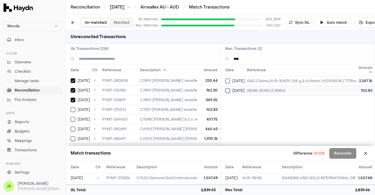
type input "****"
click at [224, 91] on td "[DATE]" at bounding box center [232, 90] width 24 height 10
click at [75, 108] on button "Select GL transaction 63460378" at bounding box center [73, 109] width 5 height 5
click at [247, 61] on input "****" at bounding box center [301, 59] width 137 height 10
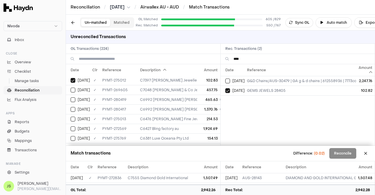
click at [246, 61] on input "****" at bounding box center [301, 59] width 137 height 10
type input "******"
click at [73, 90] on button "Select GL transaction 8704318" at bounding box center [73, 90] width 5 height 5
click at [225, 80] on button "Select reconciliation transaction 51958" at bounding box center [227, 80] width 5 height 5
click at [248, 57] on input "******" at bounding box center [301, 59] width 137 height 10
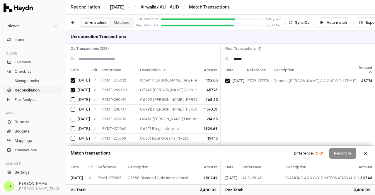
click at [248, 57] on input "******" at bounding box center [301, 59] width 137 height 10
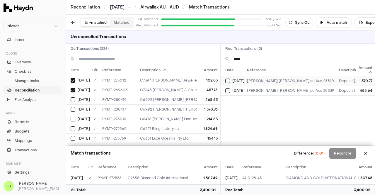
type input "*****"
click at [225, 81] on button "Select reconciliation transaction 52488" at bounding box center [227, 80] width 5 height 5
click at [77, 107] on div "[DATE]" at bounding box center [80, 109] width 19 height 5
click at [230, 90] on div "[DATE]" at bounding box center [234, 90] width 19 height 5
click at [73, 117] on button "Select GL transaction 63460379" at bounding box center [73, 119] width 5 height 5
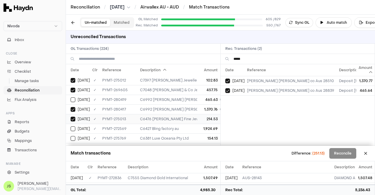
click at [73, 117] on button "Select GL transaction 63460379" at bounding box center [73, 119] width 5 height 5
click at [76, 98] on div "[DATE]" at bounding box center [80, 99] width 19 height 5
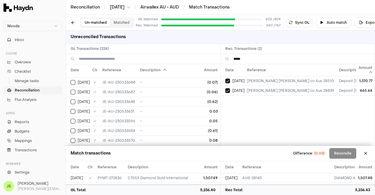
scroll to position [2018, 0]
click at [197, 115] on td "0.03" at bounding box center [208, 120] width 23 height 10
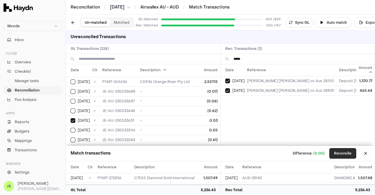
click at [337, 152] on button "Reconcile" at bounding box center [342, 153] width 27 height 11
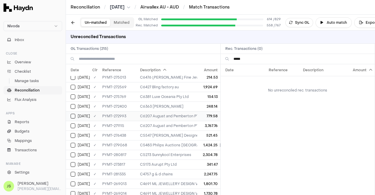
scroll to position [0, 0]
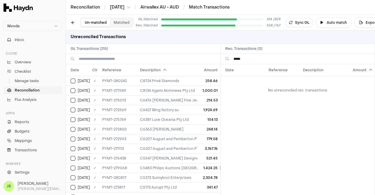
click at [112, 57] on input at bounding box center [147, 59] width 137 height 10
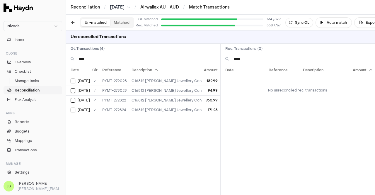
type input "****"
click at [261, 58] on input "*****" at bounding box center [301, 59] width 137 height 10
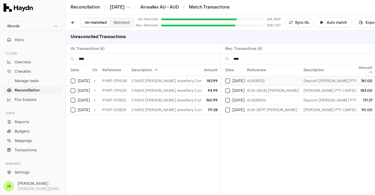
type input "****"
click at [230, 83] on td "[DATE]" at bounding box center [232, 81] width 24 height 10
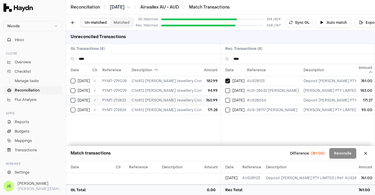
click at [74, 98] on button "Select GL transaction 12469724" at bounding box center [73, 100] width 5 height 5
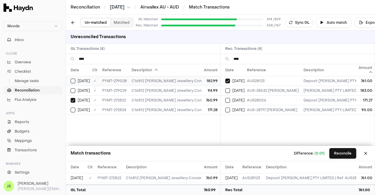
click at [73, 79] on button "Select GL transaction 170310023" at bounding box center [73, 80] width 5 height 5
click at [231, 90] on div "[DATE]" at bounding box center [234, 90] width 19 height 5
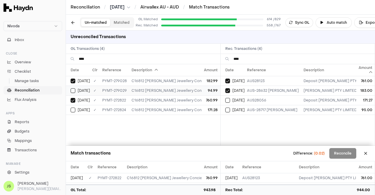
click at [73, 88] on button "Select GL transaction 170310024" at bounding box center [73, 90] width 5 height 5
click at [230, 108] on div "[DATE]" at bounding box center [234, 109] width 19 height 5
click at [229, 98] on button "Select reconciliation transaction 52143" at bounding box center [227, 100] width 5 height 5
click at [76, 107] on div "[DATE]" at bounding box center [80, 109] width 19 height 5
click at [101, 58] on input "****" at bounding box center [147, 59] width 137 height 10
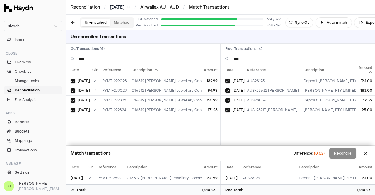
click at [101, 58] on input "****" at bounding box center [147, 59] width 137 height 10
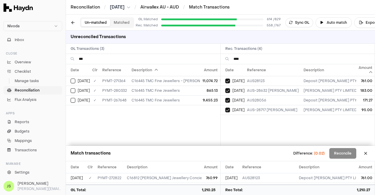
type input "***"
click at [245, 60] on input "****" at bounding box center [301, 59] width 137 height 10
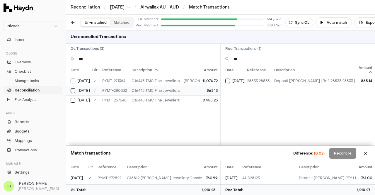
type input "***"
drag, startPoint x: 73, startPoint y: 90, endPoint x: 79, endPoint y: 93, distance: 6.6
click at [73, 90] on button "Select GL transaction 170906729" at bounding box center [73, 90] width 5 height 5
click at [230, 79] on div "[DATE]" at bounding box center [234, 80] width 19 height 5
click at [102, 58] on input "***" at bounding box center [147, 59] width 137 height 10
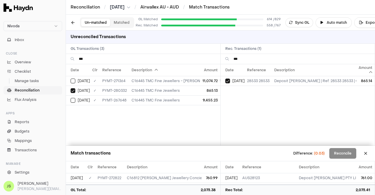
click at [102, 58] on input "***" at bounding box center [147, 59] width 137 height 10
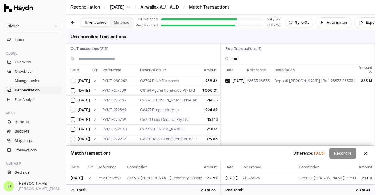
click at [246, 56] on input "***" at bounding box center [301, 59] width 137 height 10
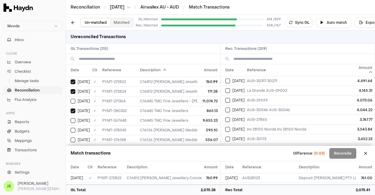
scroll to position [908, 0]
click at [120, 57] on input at bounding box center [147, 59] width 137 height 10
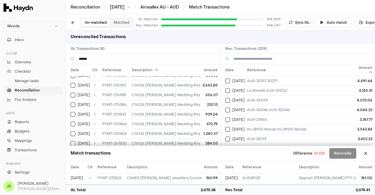
scroll to position [0, 0]
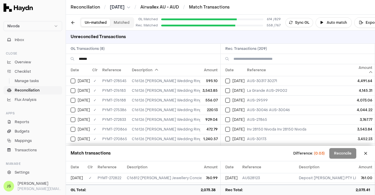
type input "******"
click at [261, 58] on input at bounding box center [301, 59] width 137 height 10
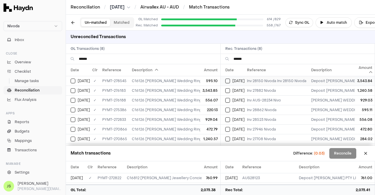
type input "******"
click at [227, 79] on button "Select reconciliation transaction 52319" at bounding box center [227, 80] width 5 height 5
click at [75, 90] on button "Select GL transaction 170309937" at bounding box center [73, 90] width 5 height 5
click at [227, 92] on button "Select reconciliation transaction 52023" at bounding box center [227, 90] width 5 height 5
click at [73, 136] on button "Select GL transaction 9714367" at bounding box center [73, 138] width 5 height 5
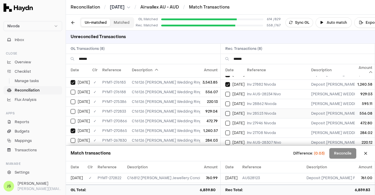
scroll to position [11, 0]
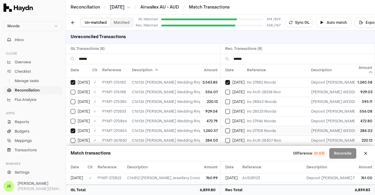
click at [223, 126] on td "[DATE]" at bounding box center [232, 131] width 24 height 10
click at [75, 139] on td "[DATE]" at bounding box center [78, 140] width 24 height 10
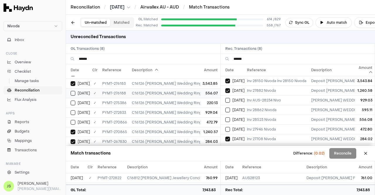
scroll to position [0, 0]
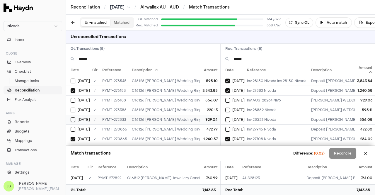
click at [75, 117] on button "Select GL transaction 12469732" at bounding box center [73, 119] width 5 height 5
click at [227, 98] on button "Select reconciliation transaction 52151" at bounding box center [227, 100] width 5 height 5
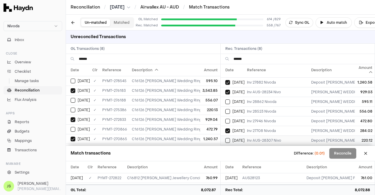
click at [229, 138] on button "Select reconciliation transaction 52243" at bounding box center [227, 140] width 5 height 5
click at [72, 109] on button "Select GL transaction 63460395" at bounding box center [73, 109] width 5 height 5
click at [338, 153] on button "Reconcile" at bounding box center [342, 153] width 27 height 11
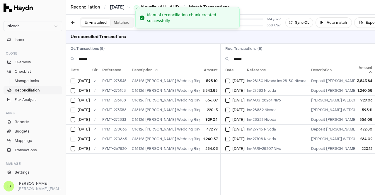
scroll to position [0, 0]
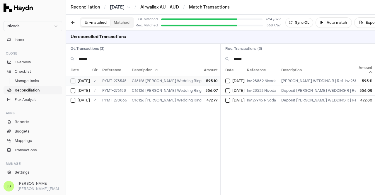
click at [71, 82] on button "Select GL transaction 170309991" at bounding box center [73, 80] width 5 height 5
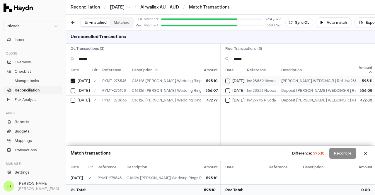
click at [230, 78] on div "[DATE]" at bounding box center [234, 80] width 19 height 5
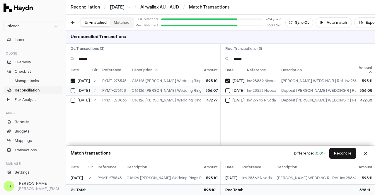
click at [72, 89] on button "Select GL transaction 170309942" at bounding box center [73, 90] width 5 height 5
click at [228, 88] on button "Select reconciliation transaction 52324" at bounding box center [227, 90] width 5 height 5
click at [224, 98] on td "[DATE]" at bounding box center [232, 100] width 24 height 10
click at [71, 99] on button "Select GL transaction 9714368" at bounding box center [73, 100] width 5 height 5
click at [115, 60] on input "******" at bounding box center [147, 59] width 137 height 10
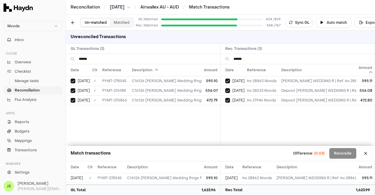
click at [115, 61] on input "******" at bounding box center [147, 59] width 137 height 10
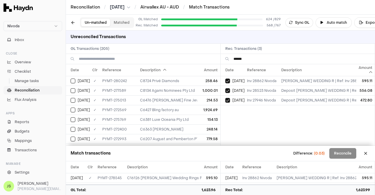
click at [265, 57] on input "******" at bounding box center [301, 59] width 137 height 10
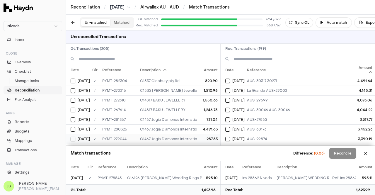
scroll to position [878, 0]
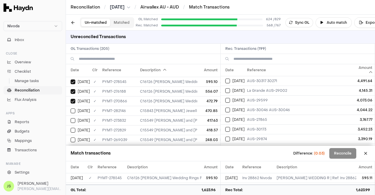
click at [112, 56] on input at bounding box center [147, 59] width 137 height 10
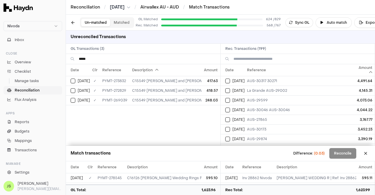
type input "*****"
click at [264, 56] on input at bounding box center [301, 59] width 137 height 10
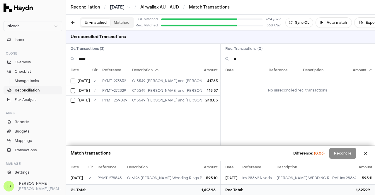
type input "*"
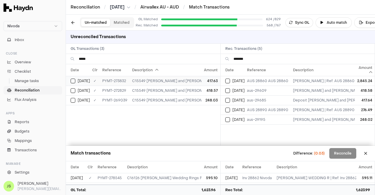
type input "*******"
click at [71, 80] on button "Select GL transaction 63460343" at bounding box center [73, 80] width 5 height 5
click at [228, 100] on button "Select reconciliation transaction 52182" at bounding box center [227, 100] width 5 height 5
click at [74, 91] on button "Select GL transaction 12469730" at bounding box center [73, 90] width 5 height 5
click at [226, 91] on button "Select reconciliation transaction 52149" at bounding box center [227, 90] width 5 height 5
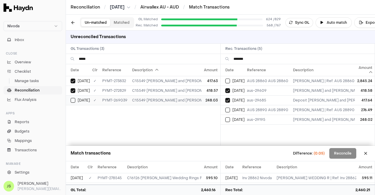
click at [71, 98] on button "Select GL transaction 8301802" at bounding box center [73, 100] width 5 height 5
click at [225, 117] on div "[DATE]" at bounding box center [234, 119] width 19 height 5
click at [105, 61] on input "*****" at bounding box center [147, 59] width 137 height 10
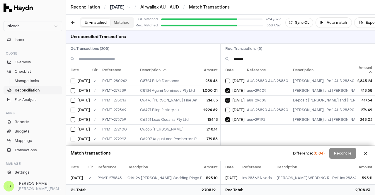
click at [252, 59] on input "*******" at bounding box center [301, 59] width 137 height 10
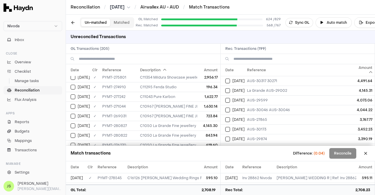
scroll to position [1896, 0]
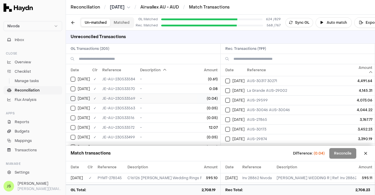
click at [180, 93] on td "-" at bounding box center [246, 98] width 216 height 10
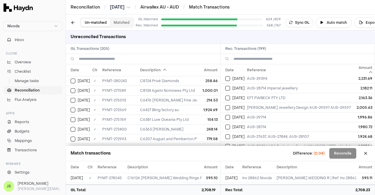
scroll to position [88, 0]
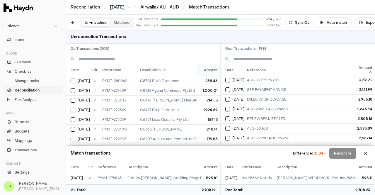
click at [197, 68] on th "Amount" at bounding box center [208, 70] width 23 height 12
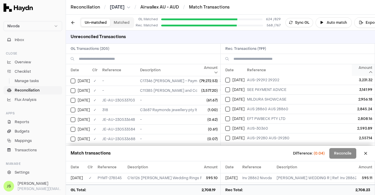
scroll to position [59, 0]
click at [363, 73] on th "Amount" at bounding box center [363, 70] width 23 height 12
click at [360, 68] on th "Amount" at bounding box center [363, 70] width 23 height 12
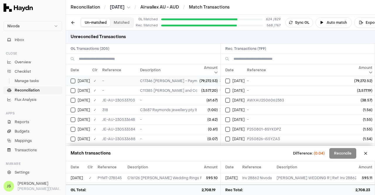
click at [73, 81] on button "Select GL transaction 179678041" at bounding box center [73, 80] width 5 height 5
click at [226, 80] on button "Select reconciliation transaction 52619" at bounding box center [227, 80] width 5 height 5
click at [228, 91] on button "Select reconciliation transaction 52263" at bounding box center [227, 90] width 5 height 5
click at [72, 90] on button "Select GL transaction 170309482" at bounding box center [73, 90] width 5 height 5
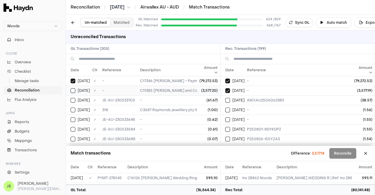
click at [72, 90] on button "Select GL transaction 170309482" at bounding box center [73, 90] width 5 height 5
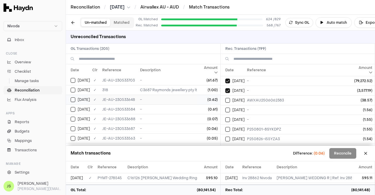
scroll to position [29, 0]
click at [73, 117] on button "Select GL transaction 173561743" at bounding box center [73, 119] width 5 height 5
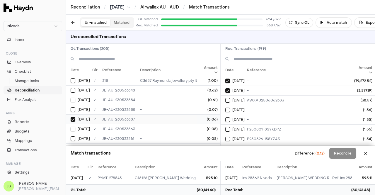
click at [73, 117] on button "Select GL transaction 173561743" at bounding box center [73, 119] width 5 height 5
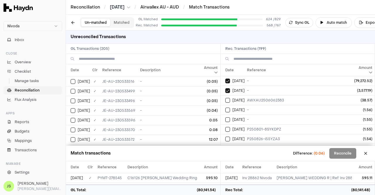
scroll to position [117, 0]
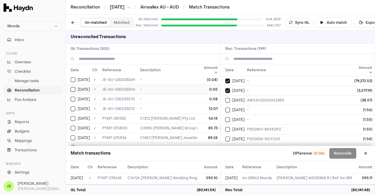
click at [72, 87] on button "Select GL transaction 170309532" at bounding box center [73, 89] width 5 height 5
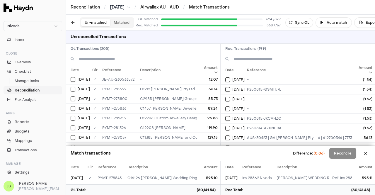
scroll to position [146, 0]
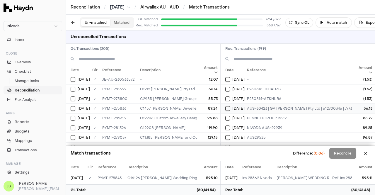
click at [227, 106] on button "Select reconciliation transaction 52563" at bounding box center [227, 108] width 5 height 5
click at [73, 87] on button "Select GL transaction 173562339" at bounding box center [73, 89] width 5 height 5
click at [71, 97] on button "Select GL transaction 95587757" at bounding box center [73, 98] width 5 height 5
click at [226, 116] on button "Select reconciliation transaction 52303" at bounding box center [227, 118] width 5 height 5
click at [227, 125] on button "Select reconciliation transaction 52310" at bounding box center [227, 127] width 5 height 5
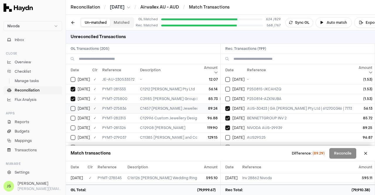
click at [74, 106] on button "Select GL transaction 95587762" at bounding box center [73, 108] width 5 height 5
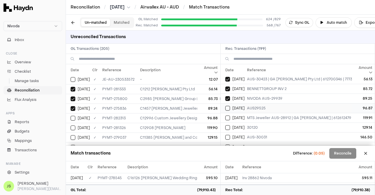
click at [228, 106] on button "Select reconciliation transaction 52615" at bounding box center [227, 108] width 5 height 5
click at [76, 116] on div "[DATE]" at bounding box center [80, 118] width 19 height 5
click at [230, 115] on button "Select reconciliation transaction 52559" at bounding box center [227, 117] width 5 height 5
click at [71, 125] on button "Select GL transaction 172616762" at bounding box center [73, 127] width 5 height 5
click at [228, 125] on button "Select reconciliation transaction 52418" at bounding box center [227, 127] width 5 height 5
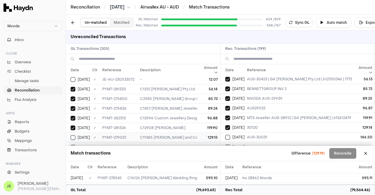
click at [73, 135] on button "Select GL transaction 170310028" at bounding box center [73, 137] width 5 height 5
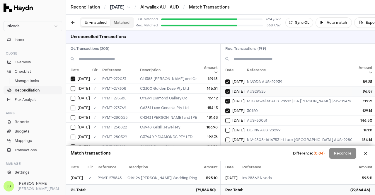
scroll to position [205, 0]
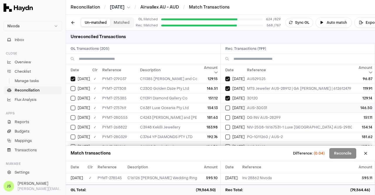
click at [230, 105] on div "[DATE]" at bounding box center [234, 107] width 19 height 5
click at [72, 86] on button "Select GL transaction 170309976" at bounding box center [73, 88] width 5 height 5
click at [227, 115] on button "Select reconciliation transaction 52242" at bounding box center [227, 117] width 5 height 5
click at [72, 96] on button "Select GL transaction 63460394" at bounding box center [73, 98] width 5 height 5
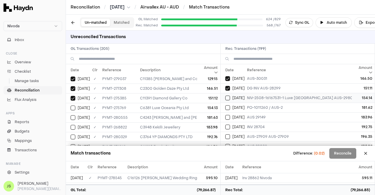
click at [225, 96] on button "Select reconciliation transaction 52275" at bounding box center [227, 97] width 5 height 5
click at [73, 105] on button "Select GL transaction 95587738" at bounding box center [73, 107] width 5 height 5
click at [230, 105] on button "Select reconciliation transaction 52497" at bounding box center [227, 107] width 5 height 5
click at [74, 115] on button "Select GL transaction 171806181" at bounding box center [73, 117] width 5 height 5
click at [229, 115] on button "Select reconciliation transaction 51914" at bounding box center [227, 117] width 5 height 5
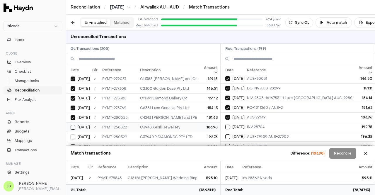
click at [73, 127] on td "[DATE]" at bounding box center [78, 127] width 24 height 10
drag, startPoint x: 340, startPoint y: 155, endPoint x: 347, endPoint y: 182, distance: 28.4
click at [346, 166] on div "Match transactions Difference: 0.00 Reconcile Date Clr Reference Description Am…" at bounding box center [220, 170] width 309 height 49
click at [343, 155] on button "Reconcile" at bounding box center [342, 153] width 27 height 11
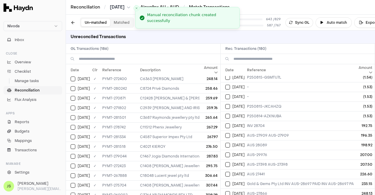
scroll to position [81, 0]
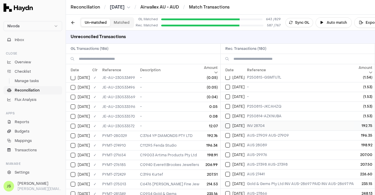
click at [226, 123] on button "Select reconciliation transaction 52470" at bounding box center [227, 125] width 5 height 5
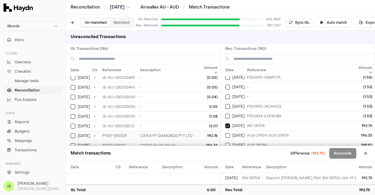
click at [70, 132] on td "[DATE]" at bounding box center [78, 136] width 24 height 10
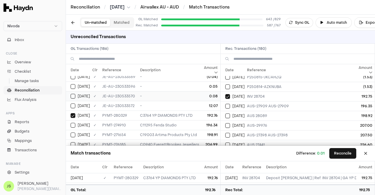
scroll to position [110, 0]
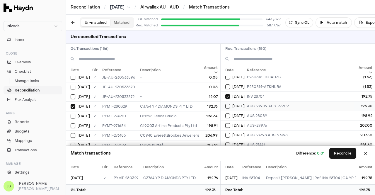
click at [230, 104] on div "[DATE]" at bounding box center [234, 106] width 19 height 5
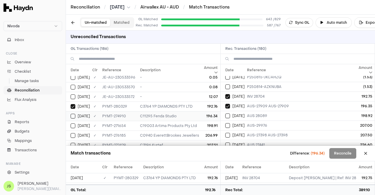
click at [71, 116] on button "Select GL transaction 63460365" at bounding box center [73, 116] width 5 height 5
click at [229, 113] on button "Select reconciliation transaction 52059" at bounding box center [227, 115] width 5 height 5
click at [75, 123] on button "Select GL transaction 10648078" at bounding box center [73, 125] width 5 height 5
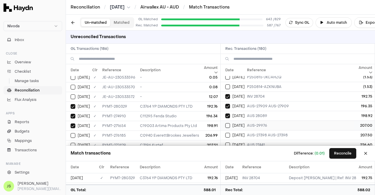
click at [228, 123] on button "Select reconciliation transaction 52321" at bounding box center [227, 125] width 5 height 5
click at [74, 133] on button "Select GL transaction 170309939" at bounding box center [73, 135] width 5 height 5
drag, startPoint x: 74, startPoint y: 133, endPoint x: 172, endPoint y: 117, distance: 99.2
click at [74, 133] on button "Select GL transaction 170309939" at bounding box center [73, 135] width 5 height 5
click at [230, 124] on div "[DATE]" at bounding box center [234, 125] width 19 height 5
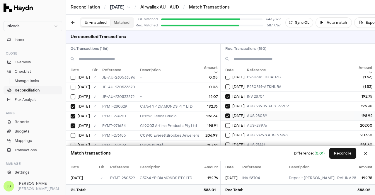
click at [228, 114] on button "Select reconciliation transaction 52059" at bounding box center [227, 115] width 5 height 5
click at [75, 124] on div "[DATE]" at bounding box center [80, 125] width 19 height 5
click at [339, 153] on button "Reconcile" at bounding box center [342, 153] width 27 height 11
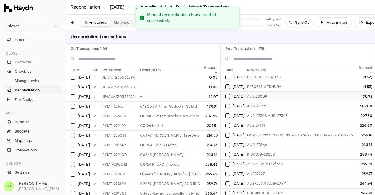
click at [227, 94] on button "Select reconciliation transaction 52059" at bounding box center [227, 96] width 5 height 5
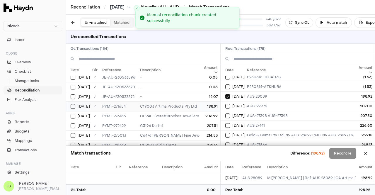
click at [72, 104] on button "Select GL transaction 10648078" at bounding box center [73, 106] width 5 height 5
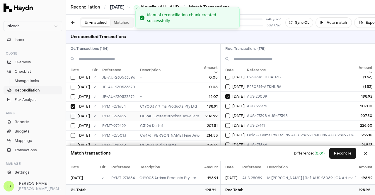
click at [74, 114] on button "Select GL transaction 170309939" at bounding box center [73, 116] width 5 height 5
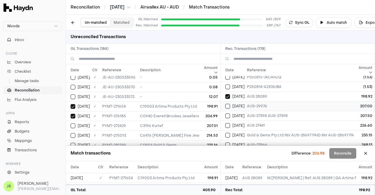
click at [223, 106] on td "[DATE]" at bounding box center [232, 106] width 24 height 10
click at [226, 114] on button "Select reconciliation transaction 52113" at bounding box center [227, 115] width 5 height 5
click at [77, 123] on div "[DATE]" at bounding box center [80, 125] width 19 height 5
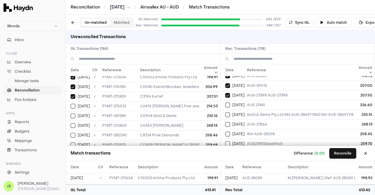
scroll to position [168, 0]
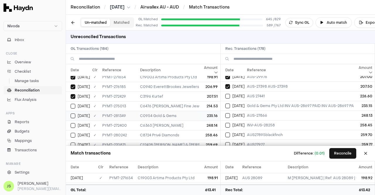
click at [73, 113] on button "Select GL transaction 173562351" at bounding box center [73, 115] width 5 height 5
click at [231, 103] on div "[DATE]" at bounding box center [234, 105] width 19 height 5
click at [340, 151] on button "Reconcile" at bounding box center [342, 153] width 27 height 11
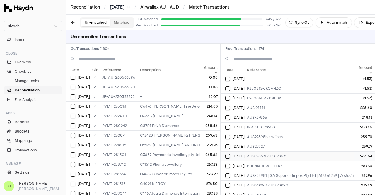
scroll to position [140, 0]
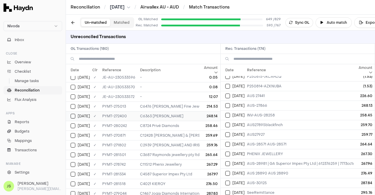
click at [71, 114] on button "Select GL transaction 12056206" at bounding box center [73, 116] width 5 height 5
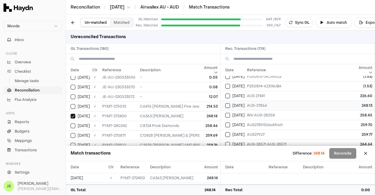
click at [230, 103] on div "[DATE]" at bounding box center [234, 105] width 19 height 5
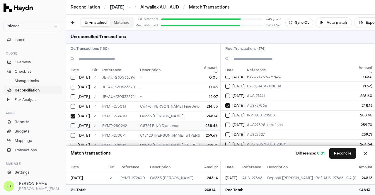
click at [70, 124] on td "[DATE]" at bounding box center [78, 126] width 24 height 10
click at [224, 112] on td "[DATE]" at bounding box center [232, 115] width 24 height 10
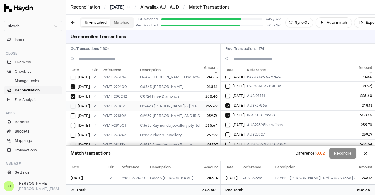
click at [74, 104] on button "Select GL transaction 9714370" at bounding box center [73, 106] width 5 height 5
click at [229, 124] on div "[DATE]" at bounding box center [234, 124] width 19 height 5
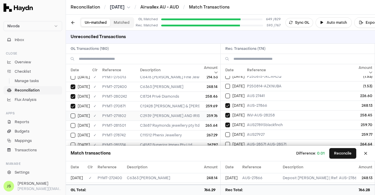
click at [72, 113] on button "Select GL transaction 10648091" at bounding box center [73, 115] width 5 height 5
click at [235, 134] on span "[DATE]" at bounding box center [238, 134] width 12 height 5
click at [342, 155] on button "Reconcile" at bounding box center [342, 153] width 27 height 11
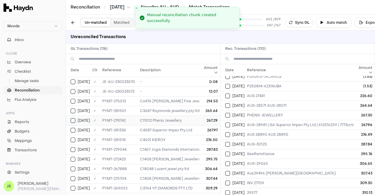
scroll to position [110, 0]
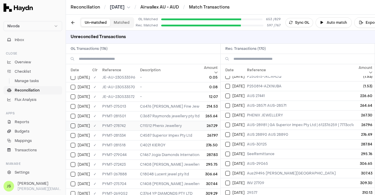
click at [72, 123] on button "Select GL transaction 170310003" at bounding box center [73, 125] width 5 height 5
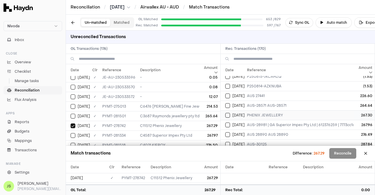
click at [227, 114] on button "Select reconciliation transaction 52396" at bounding box center [227, 115] width 5 height 5
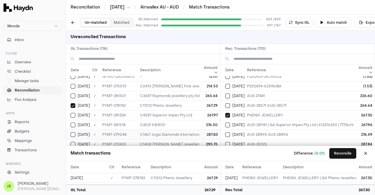
scroll to position [139, 0]
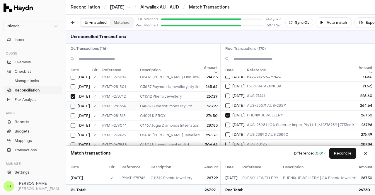
click at [70, 103] on td "[DATE]" at bounding box center [78, 106] width 24 height 10
click at [228, 122] on button "Select reconciliation transaction 52564" at bounding box center [227, 124] width 5 height 5
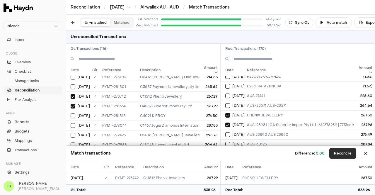
click at [340, 153] on button "Reconcile" at bounding box center [342, 153] width 27 height 11
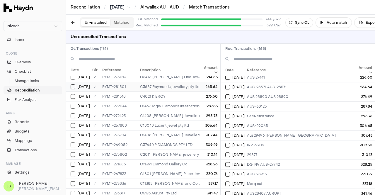
click at [74, 85] on button "Select GL transaction 173562379" at bounding box center [73, 86] width 5 height 5
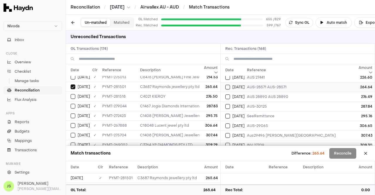
click at [230, 85] on div "[DATE]" at bounding box center [234, 87] width 19 height 5
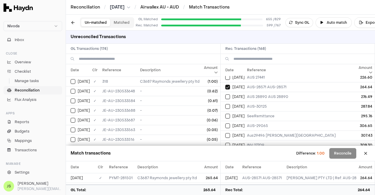
scroll to position [0, 0]
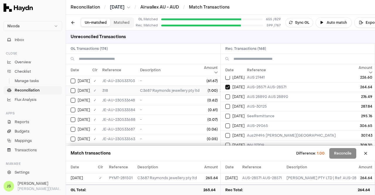
click at [161, 92] on td "C3687 Raymonds jewellery pty ltd - RAYMONDS JEWELLERY PTY LTD; AUS-28571 AUS-28…" at bounding box center [246, 90] width 216 height 10
click at [344, 154] on button "Reconcile" at bounding box center [342, 153] width 27 height 11
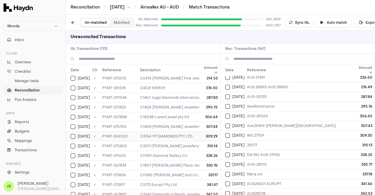
scroll to position [117, 0]
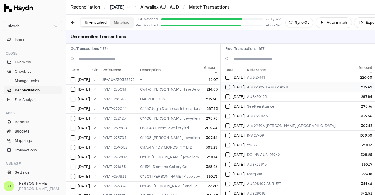
click at [225, 85] on button "Select reconciliation transaction 52590" at bounding box center [227, 87] width 5 height 5
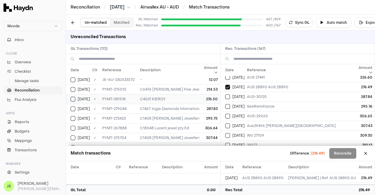
click at [72, 97] on button "Select GL transaction 173562382" at bounding box center [73, 99] width 5 height 5
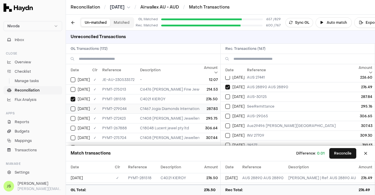
click at [75, 106] on button "Select GL transaction 170310030" at bounding box center [73, 108] width 5 height 5
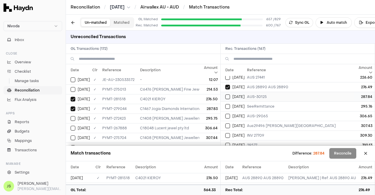
click at [231, 94] on div "[DATE]" at bounding box center [234, 96] width 19 height 5
click at [330, 152] on button "Reconcile" at bounding box center [342, 153] width 27 height 11
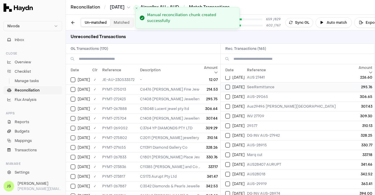
click at [225, 85] on button "Select reconciliation transaction 52108" at bounding box center [227, 87] width 5 height 5
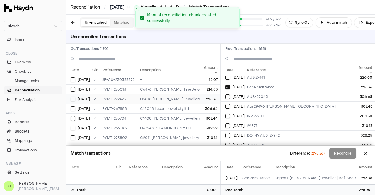
click at [73, 97] on button "Select GL transaction 12056218" at bounding box center [73, 99] width 5 height 5
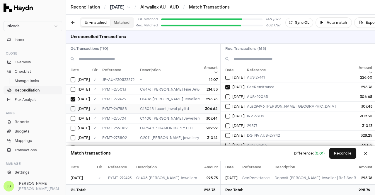
click at [72, 104] on td "[DATE]" at bounding box center [78, 109] width 24 height 10
click at [230, 95] on div "[DATE]" at bounding box center [234, 96] width 19 height 5
click at [71, 116] on button "Select GL transaction 63460417" at bounding box center [73, 118] width 5 height 5
click at [228, 104] on button "Select reconciliation transaction 52270" at bounding box center [227, 106] width 5 height 5
click at [75, 126] on button "Select GL transaction 8301812" at bounding box center [73, 128] width 5 height 5
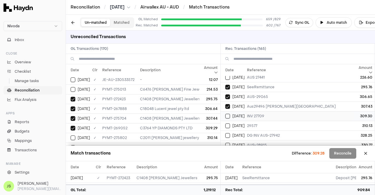
click at [229, 114] on button "Select reconciliation transaction 51946" at bounding box center [227, 116] width 5 height 5
click at [76, 135] on div "[DATE]" at bounding box center [80, 137] width 19 height 5
click at [228, 123] on button "Select reconciliation transaction 52304" at bounding box center [227, 125] width 5 height 5
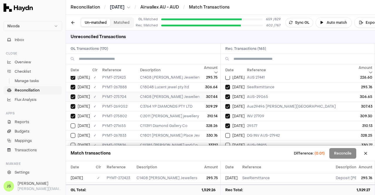
scroll to position [146, 0]
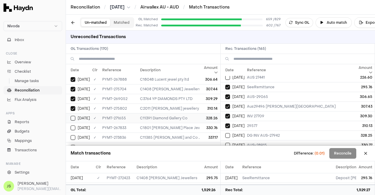
click at [72, 113] on td "[DATE]" at bounding box center [78, 118] width 24 height 10
click at [228, 133] on button "Select reconciliation transaction 52060" at bounding box center [227, 135] width 5 height 5
click at [349, 154] on button "Reconcile" at bounding box center [342, 153] width 27 height 11
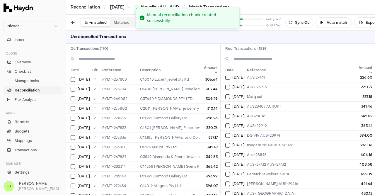
scroll to position [89, 0]
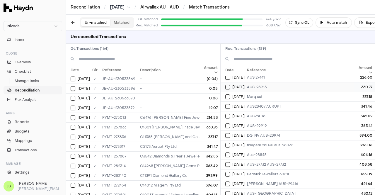
click at [225, 82] on td "[DATE]" at bounding box center [232, 87] width 24 height 10
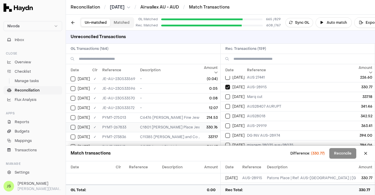
click at [71, 125] on button "Select GL transaction 8301769" at bounding box center [73, 127] width 5 height 5
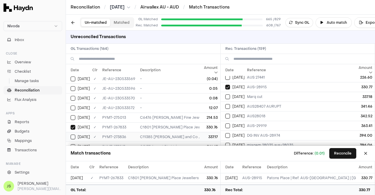
click at [71, 135] on button "Select GL transaction 63460346" at bounding box center [73, 136] width 5 height 5
click at [226, 94] on button "Select reconciliation transaction 52186" at bounding box center [227, 96] width 5 height 5
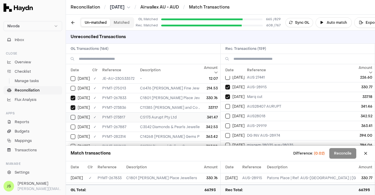
click at [75, 116] on button "Select GL transaction 63460337" at bounding box center [73, 117] width 5 height 5
click at [230, 104] on button "Select reconciliation transaction 52173" at bounding box center [227, 106] width 5 height 5
click at [227, 114] on button "Select reconciliation transaction 51898" at bounding box center [227, 116] width 5 height 5
click at [71, 125] on button "Select GL transaction 8301773" at bounding box center [73, 126] width 5 height 5
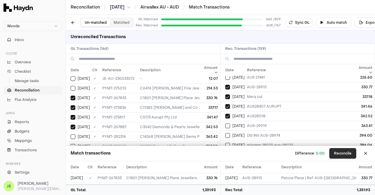
click at [350, 153] on button "Reconcile" at bounding box center [342, 153] width 27 height 11
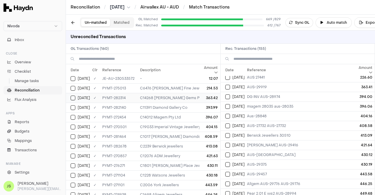
click at [71, 97] on button "Select GL transaction 173562402" at bounding box center [73, 97] width 5 height 5
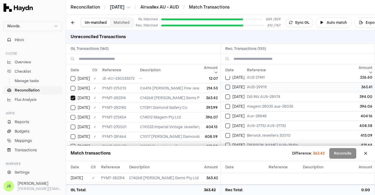
click at [225, 85] on button "Select reconciliation transaction 52616" at bounding box center [227, 87] width 5 height 5
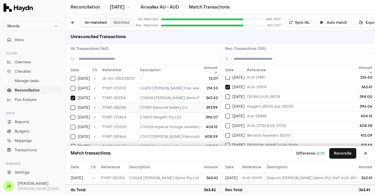
click at [75, 105] on button "Select GL transaction 173562389" at bounding box center [73, 107] width 5 height 5
click at [231, 94] on div "[DATE]" at bounding box center [234, 96] width 19 height 5
click at [336, 155] on button "Reconcile" at bounding box center [342, 153] width 27 height 11
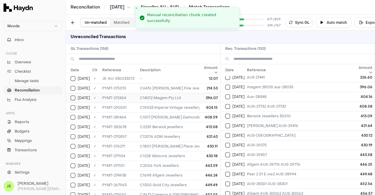
click at [74, 95] on button "Select GL transaction 12056222" at bounding box center [73, 97] width 5 height 5
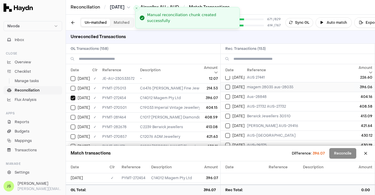
click at [227, 85] on button "Select reconciliation transaction 52115" at bounding box center [227, 87] width 5 height 5
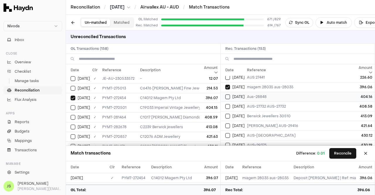
click at [229, 94] on button "Select reconciliation transaction 52013" at bounding box center [227, 96] width 5 height 5
click at [70, 106] on td "[DATE]" at bounding box center [78, 107] width 24 height 10
click at [337, 155] on button "Reconcile" at bounding box center [342, 153] width 27 height 11
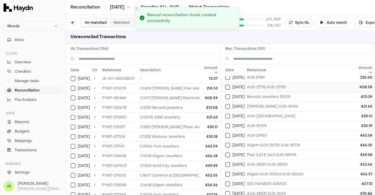
click at [221, 83] on td "[DATE]" at bounding box center [232, 87] width 24 height 10
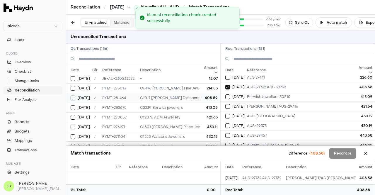
click at [72, 95] on button "Select GL transaction 173562371" at bounding box center [73, 97] width 5 height 5
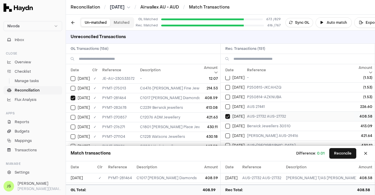
scroll to position [158, 0]
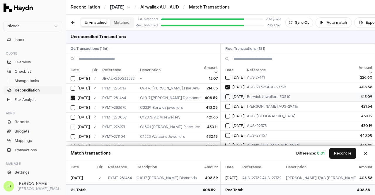
click at [226, 94] on button "Select reconciliation transaction 52624" at bounding box center [227, 96] width 5 height 5
click at [72, 106] on button "Select GL transaction 174303517" at bounding box center [73, 107] width 5 height 5
click at [71, 115] on button "Select GL transaction 9714363" at bounding box center [73, 117] width 5 height 5
click at [227, 104] on button "Select reconciliation transaction 52019" at bounding box center [227, 106] width 5 height 5
click at [228, 111] on td "[DATE]" at bounding box center [232, 116] width 24 height 10
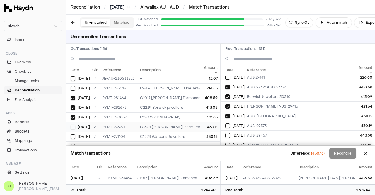
click at [73, 124] on button "Select GL transaction 170309958" at bounding box center [73, 126] width 5 height 5
click at [73, 134] on button "Select GL transaction 9714381" at bounding box center [73, 136] width 5 height 5
click at [228, 123] on button "Select reconciliation transaction 52042" at bounding box center [227, 125] width 5 height 5
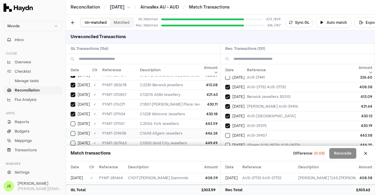
scroll to position [148, 0]
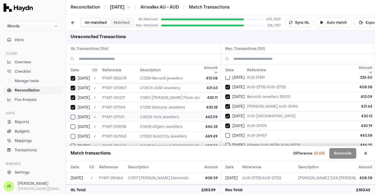
click at [71, 114] on button "Select GL transaction 9714378" at bounding box center [73, 116] width 5 height 5
click at [225, 133] on button "Select reconciliation transaction 52040" at bounding box center [227, 135] width 5 height 5
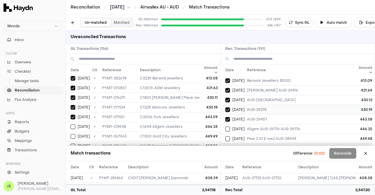
scroll to position [187, 0]
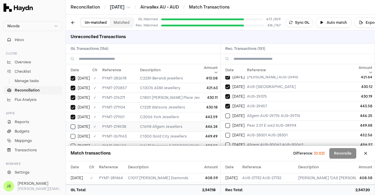
click at [74, 125] on button "Select GL transaction 63460371" at bounding box center [73, 126] width 5 height 5
click at [231, 113] on div "[DATE]" at bounding box center [234, 115] width 19 height 5
click at [229, 123] on button "Select reconciliation transaction 51905" at bounding box center [227, 125] width 5 height 5
click at [178, 132] on td "C1300 Gold City Jewellers" at bounding box center [209, 136] width 143 height 10
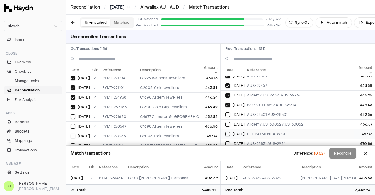
scroll to position [217, 0]
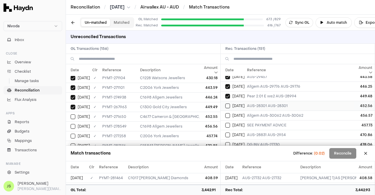
click at [259, 105] on td "AUS-28301 AUS-28301" at bounding box center [349, 106] width 211 height 10
click at [139, 113] on td "C4677 Cameron & [GEOGRAPHIC_DATA]" at bounding box center [209, 117] width 143 height 10
click at [289, 112] on td "Allgem AUS-30062 AUS-30062" at bounding box center [349, 115] width 211 height 10
click at [147, 122] on td "C1698 Allgem Jewellers" at bounding box center [209, 126] width 143 height 10
click at [260, 122] on td "SEE PAYMENT ADVICE" at bounding box center [349, 125] width 211 height 10
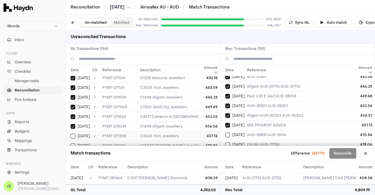
click at [207, 131] on td "457.74" at bounding box center [210, 136] width 20 height 10
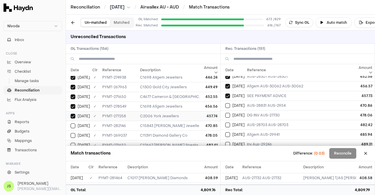
scroll to position [206, 0]
click at [244, 103] on div "[DATE]" at bounding box center [234, 105] width 19 height 5
click at [200, 114] on td "470.85" at bounding box center [210, 116] width 20 height 10
click at [263, 112] on td "DG INV AUS-27730" at bounding box center [349, 115] width 211 height 10
click at [204, 124] on td "478.05" at bounding box center [210, 126] width 20 height 10
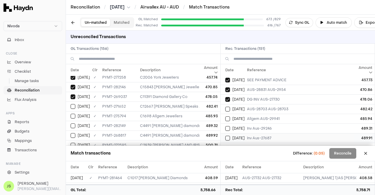
scroll to position [275, 0]
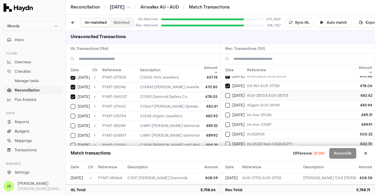
click at [265, 90] on td "AUS-28703 AUS-28703" at bounding box center [349, 95] width 211 height 10
click at [191, 101] on td "C12667 [PERSON_NAME] Speaks Jewellery" at bounding box center [209, 106] width 143 height 10
click at [254, 103] on td "Allgem AUS-29941" at bounding box center [349, 105] width 211 height 10
click at [208, 112] on td "485.93" at bounding box center [210, 116] width 20 height 10
click at [252, 114] on td "Inv Aus-29246" at bounding box center [349, 115] width 211 height 10
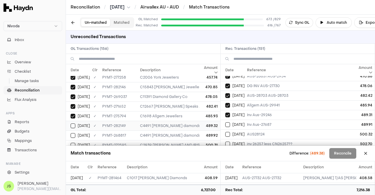
click at [206, 121] on td "489.32" at bounding box center [210, 126] width 20 height 10
click at [273, 120] on td "Inv Aus-27687" at bounding box center [349, 124] width 211 height 10
click at [200, 131] on td "489.92" at bounding box center [210, 135] width 20 height 10
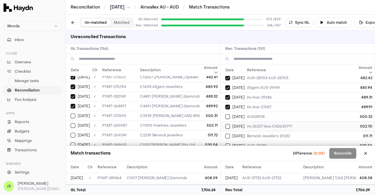
scroll to position [304, 0]
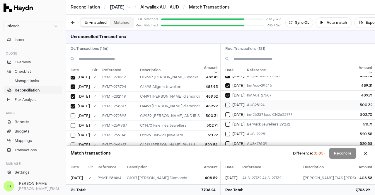
click at [252, 101] on td "AUS28124" at bounding box center [349, 105] width 211 height 10
click at [188, 111] on td "C2939 [PERSON_NAME] AND IRISA PTY LTD" at bounding box center [209, 116] width 143 height 10
click at [281, 112] on td "inv 26257 less CN26257??" at bounding box center [349, 115] width 211 height 10
click at [208, 122] on td "502.71" at bounding box center [210, 125] width 20 height 10
click at [261, 119] on td "Berwick Jewellers 29232" at bounding box center [349, 124] width 211 height 10
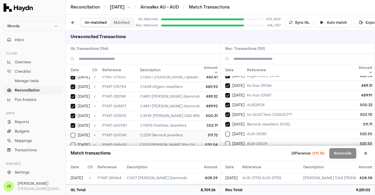
click at [201, 133] on td "511.72" at bounding box center [210, 135] width 20 height 10
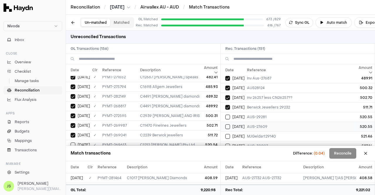
scroll to position [334, 0]
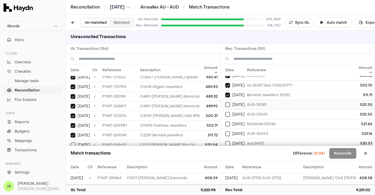
click at [266, 100] on td "AUS-29281" at bounding box center [349, 105] width 211 height 10
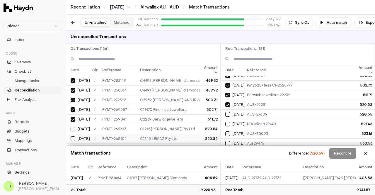
scroll to position [294, 0]
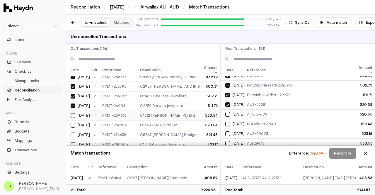
click at [200, 112] on td "520.54" at bounding box center [210, 115] width 20 height 10
click at [252, 112] on td "AUS-27609" at bounding box center [349, 114] width 211 height 10
click at [193, 121] on td "C1348 LEMAZ Pty Ltd" at bounding box center [209, 125] width 143 height 10
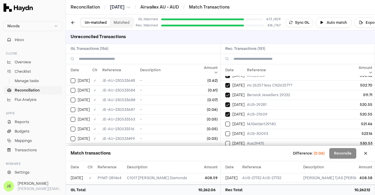
scroll to position [0, 0]
click at [169, 117] on td "-" at bounding box center [209, 119] width 143 height 10
click at [172, 117] on td "-" at bounding box center [209, 119] width 143 height 10
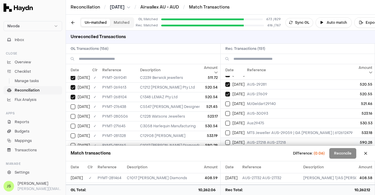
scroll to position [363, 0]
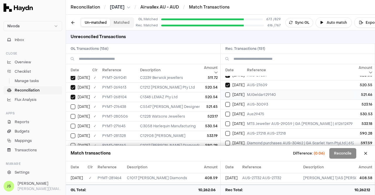
click at [238, 92] on span "[DATE]" at bounding box center [238, 94] width 12 height 5
click at [203, 102] on td "521.45" at bounding box center [210, 107] width 20 height 10
click at [239, 102] on span "[DATE]" at bounding box center [238, 104] width 12 height 5
click at [193, 111] on td "C1228 Watsons Jewellers" at bounding box center [209, 116] width 143 height 10
click at [252, 109] on td "Aus29475" at bounding box center [349, 114] width 211 height 10
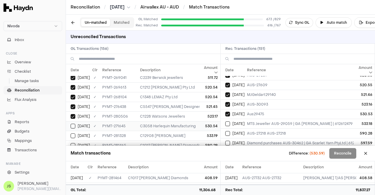
click at [203, 122] on td "530.54" at bounding box center [210, 126] width 20 height 10
click at [246, 119] on td "MTS Jeweller AUS-29059 | GA [PERSON_NAME] | 612612479 | 7773cc16-5dd5-484e-96b1…" at bounding box center [349, 124] width 211 height 10
click at [204, 131] on td "533.19" at bounding box center [210, 136] width 20 height 10
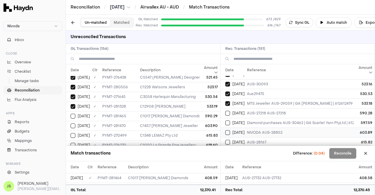
scroll to position [392, 0]
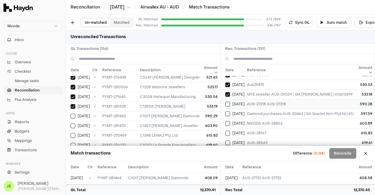
click at [250, 99] on td "AUS-27218 AUS-27218" at bounding box center [349, 104] width 211 height 10
click at [206, 111] on td "590.29" at bounding box center [210, 116] width 20 height 10
click at [255, 110] on td "Diamond purchases AUS-30462 | GA Scarlet Yarn PtyLtd | 612940131 | 7773cc16-5dd…" at bounding box center [349, 114] width 211 height 10
click at [201, 121] on td "603.90" at bounding box center [210, 126] width 20 height 10
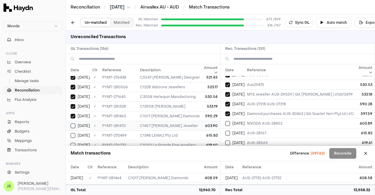
click at [201, 121] on td "603.90" at bounding box center [210, 126] width 20 height 10
click at [241, 111] on span "[DATE]" at bounding box center [238, 113] width 12 height 5
click at [240, 121] on span "[DATE]" at bounding box center [238, 123] width 12 height 5
click at [204, 121] on td "603.90" at bounding box center [210, 126] width 20 height 10
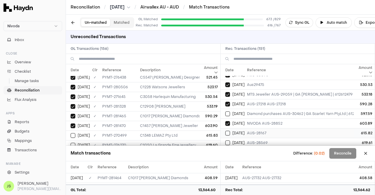
click at [244, 128] on td "[DATE]" at bounding box center [232, 133] width 24 height 10
click at [195, 130] on td "C1348 LEMAZ Pty Ltd" at bounding box center [209, 135] width 143 height 10
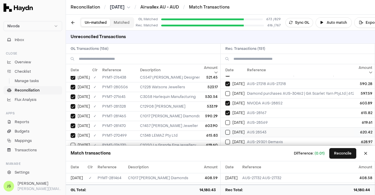
scroll to position [422, 0]
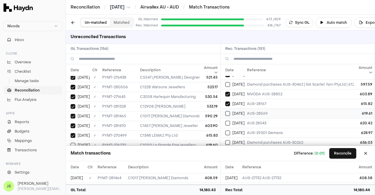
click at [248, 109] on td "AUS-28569" at bounding box center [349, 113] width 211 height 10
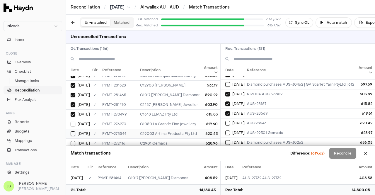
scroll to position [381, 0]
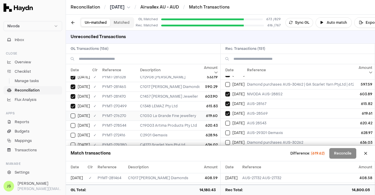
click at [180, 111] on td "C1050 La Grande Fine jewellery" at bounding box center [209, 116] width 143 height 10
click at [236, 121] on span "[DATE]" at bounding box center [238, 123] width 12 height 5
click at [200, 120] on td "620.43" at bounding box center [210, 125] width 20 height 10
click at [244, 130] on div "[DATE]" at bounding box center [234, 132] width 19 height 5
click at [201, 130] on td "628.96" at bounding box center [210, 135] width 20 height 10
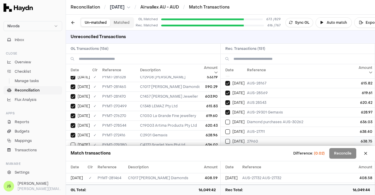
scroll to position [451, 0]
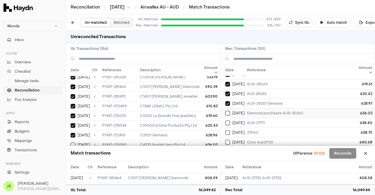
click at [268, 110] on td "Diamond purchases AUS-30262" at bounding box center [349, 113] width 211 height 10
click at [202, 110] on td "636.02" at bounding box center [210, 115] width 20 height 10
click at [264, 119] on td "AUS-27711" at bounding box center [349, 123] width 211 height 10
click at [211, 121] on td "638.41" at bounding box center [210, 125] width 20 height 10
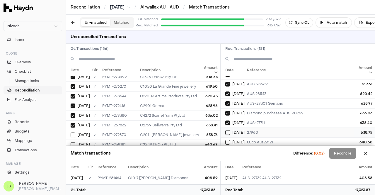
click at [249, 127] on td "27960" at bounding box center [349, 132] width 211 height 10
click at [200, 130] on td "638.76" at bounding box center [210, 135] width 20 height 10
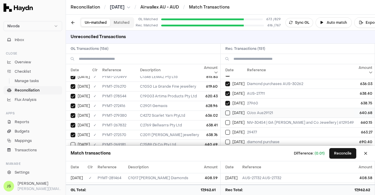
click at [244, 110] on div "[DATE]" at bounding box center [234, 112] width 19 height 5
click at [207, 139] on td "640.69" at bounding box center [210, 144] width 20 height 10
click at [347, 152] on button "Reconcile" at bounding box center [342, 153] width 27 height 11
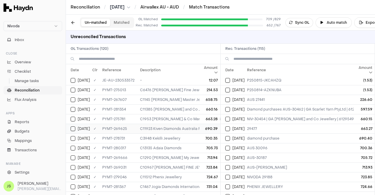
scroll to position [124, 0]
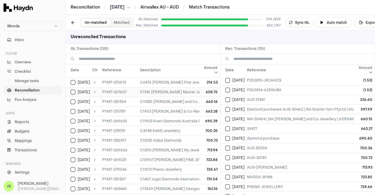
click at [76, 90] on div "[DATE]" at bounding box center [80, 92] width 19 height 5
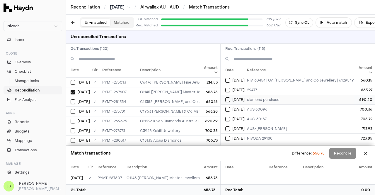
scroll to position [165, 0]
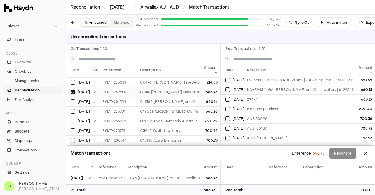
click at [73, 91] on button "Select GL transaction 170309542" at bounding box center [73, 92] width 5 height 5
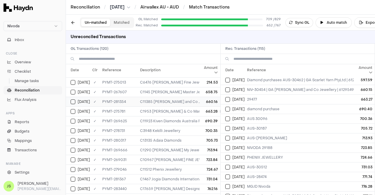
click at [74, 100] on button "Select GL transaction 173562356" at bounding box center [73, 101] width 5 height 5
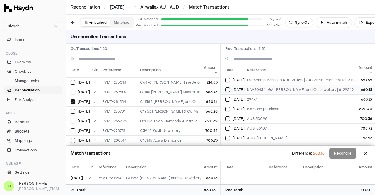
click at [232, 87] on span "[DATE]" at bounding box center [238, 89] width 12 height 5
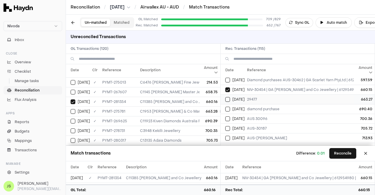
click at [229, 97] on button "Select reconciliation transaction 52280" at bounding box center [227, 99] width 5 height 5
click at [72, 109] on button "Select GL transaction 95587743" at bounding box center [73, 111] width 5 height 5
click at [228, 104] on td "[DATE]" at bounding box center [232, 109] width 24 height 10
click at [73, 119] on button "Select GL transaction 8704328" at bounding box center [73, 121] width 5 height 5
click at [225, 114] on td "[DATE]" at bounding box center [232, 119] width 24 height 10
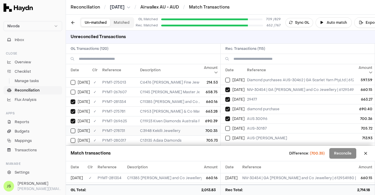
click at [75, 128] on div "[DATE]" at bounding box center [80, 130] width 19 height 5
click at [346, 153] on button "Reconcile" at bounding box center [342, 153] width 27 height 11
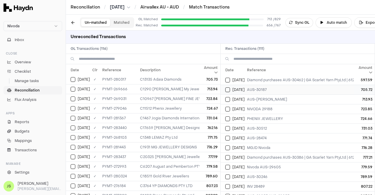
click at [226, 87] on button "Select reconciliation transaction 52455" at bounding box center [227, 89] width 5 height 5
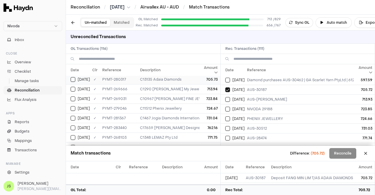
click at [74, 77] on button "Select GL transaction 170906715" at bounding box center [73, 79] width 5 height 5
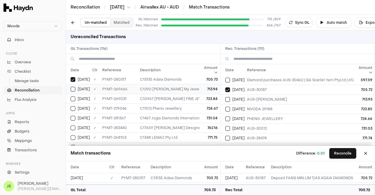
click at [78, 87] on span "[DATE]" at bounding box center [84, 89] width 12 height 5
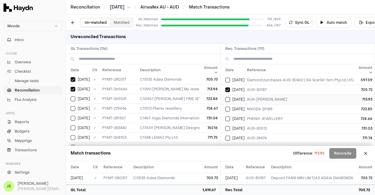
click at [229, 97] on button "Select reconciliation transaction 51976" at bounding box center [227, 99] width 5 height 5
click at [229, 107] on button "Select reconciliation transaction 51927" at bounding box center [227, 109] width 5 height 5
click at [70, 95] on td "[DATE]" at bounding box center [78, 99] width 24 height 10
click at [228, 118] on button "Select reconciliation transaction 52421" at bounding box center [227, 118] width 5 height 5
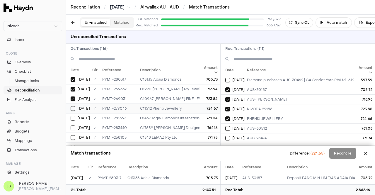
click at [73, 106] on button "Select GL transaction 170310032" at bounding box center [73, 108] width 5 height 5
click at [224, 126] on td "[DATE]" at bounding box center [232, 128] width 24 height 10
click at [74, 116] on button "Select GL transaction 173562366" at bounding box center [73, 118] width 5 height 5
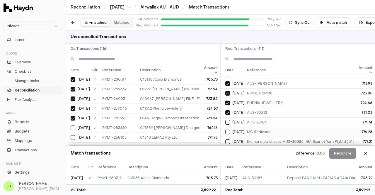
scroll to position [194, 0]
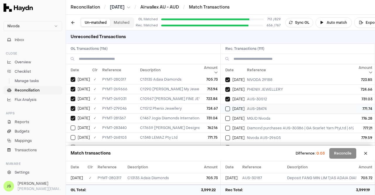
click at [229, 107] on button "Select reconciliation transaction 51907" at bounding box center [227, 108] width 5 height 5
click at [74, 135] on button "Select GL transaction 8301781" at bounding box center [73, 137] width 5 height 5
click at [225, 116] on button "Select reconciliation transaction 52579" at bounding box center [227, 118] width 5 height 5
click at [73, 116] on button "Select GL transaction 173562369" at bounding box center [73, 117] width 5 height 5
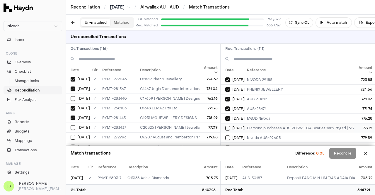
click at [226, 126] on button "Select reconciliation transaction 52533" at bounding box center [227, 128] width 5 height 5
click at [72, 125] on button "Select GL transaction 175689848" at bounding box center [73, 127] width 5 height 5
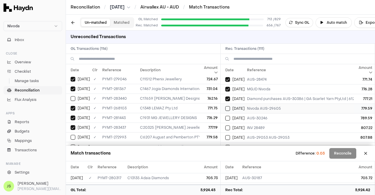
click at [227, 106] on button "Select reconciliation transaction 52165" at bounding box center [227, 108] width 5 height 5
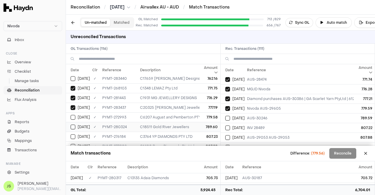
scroll to position [205, 0]
click at [132, 105] on td "PYMT-272993" at bounding box center [119, 108] width 38 height 10
click at [228, 116] on button "Select reconciliation transaction 52463" at bounding box center [227, 118] width 5 height 5
click at [203, 114] on td "789.60" at bounding box center [210, 117] width 20 height 10
click at [229, 123] on td "[DATE]" at bounding box center [232, 128] width 24 height 10
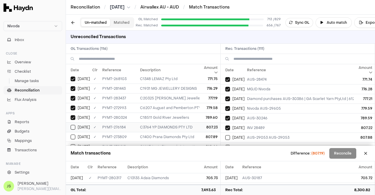
click at [202, 122] on td "807.23" at bounding box center [210, 127] width 20 height 10
click at [235, 135] on span "[DATE]" at bounding box center [238, 137] width 12 height 5
click at [210, 134] on td "807.89" at bounding box center [210, 137] width 20 height 10
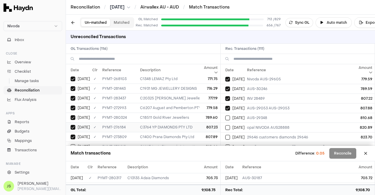
scroll to position [234, 0]
click at [228, 115] on button "Select reconciliation transaction 52002" at bounding box center [227, 117] width 5 height 5
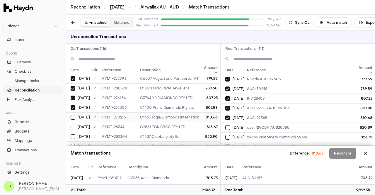
click at [205, 113] on td "810.66" at bounding box center [210, 117] width 20 height 10
click at [233, 125] on span "[DATE]" at bounding box center [238, 127] width 12 height 5
click at [204, 131] on td "820.90" at bounding box center [210, 136] width 20 height 10
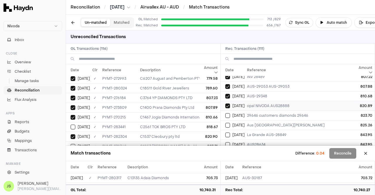
scroll to position [282, 0]
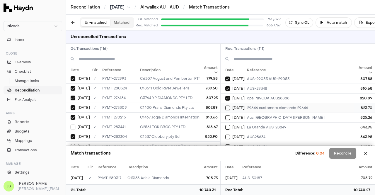
click at [244, 105] on span "[DATE]" at bounding box center [238, 107] width 12 height 5
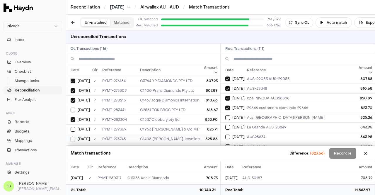
scroll to position [264, 0]
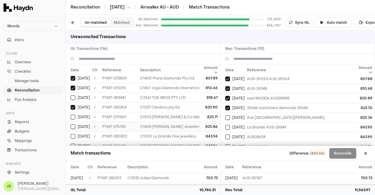
click at [156, 122] on td "C1408 [PERSON_NAME] Jewellers" at bounding box center [209, 127] width 143 height 10
click at [200, 103] on td "820.90" at bounding box center [210, 107] width 20 height 10
click at [200, 105] on td "820.90" at bounding box center [210, 107] width 20 height 10
click at [200, 113] on td "823.71" at bounding box center [210, 117] width 20 height 10
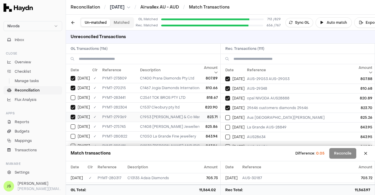
scroll to position [293, 0]
click at [243, 112] on td "[DATE]" at bounding box center [232, 117] width 24 height 10
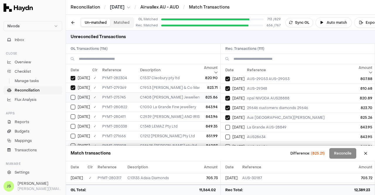
click at [156, 94] on td "C1408 [PERSON_NAME] Jewellers" at bounding box center [209, 97] width 143 height 10
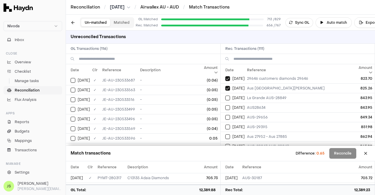
scroll to position [0, 0]
click at [173, 83] on td "-" at bounding box center [209, 81] width 143 height 10
click at [175, 93] on td "-" at bounding box center [209, 90] width 143 height 10
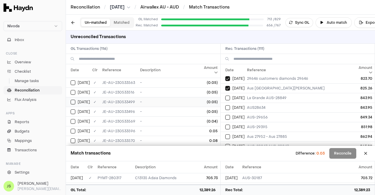
scroll to position [59, 0]
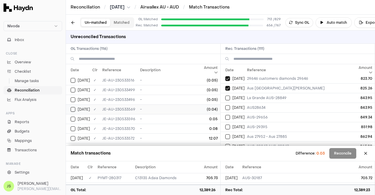
click at [200, 110] on td "(0.04)" at bounding box center [210, 109] width 20 height 10
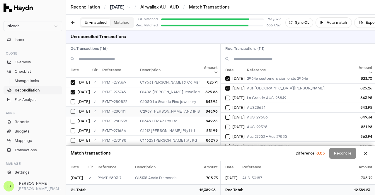
scroll to position [293, 0]
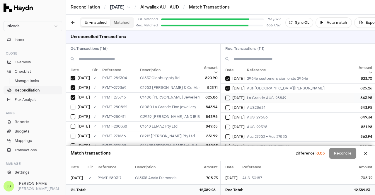
click at [227, 95] on button "Select reconciliation transaction 52520" at bounding box center [227, 97] width 5 height 5
click at [88, 105] on span "[DATE]" at bounding box center [84, 107] width 12 height 5
click at [235, 105] on span "[DATE]" at bounding box center [238, 107] width 12 height 5
click at [204, 113] on td "843.96" at bounding box center [210, 117] width 20 height 10
click at [231, 115] on div "[DATE]" at bounding box center [234, 117] width 19 height 5
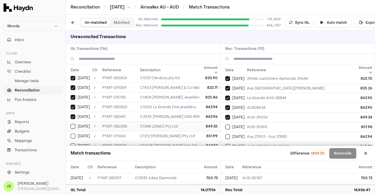
click at [212, 123] on td "849.35" at bounding box center [210, 126] width 20 height 10
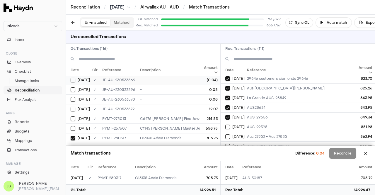
scroll to position [59, 0]
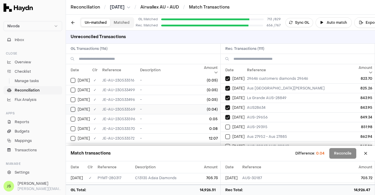
click at [190, 108] on td "-" at bounding box center [209, 109] width 143 height 10
click at [348, 150] on button "Reconcile" at bounding box center [342, 153] width 27 height 11
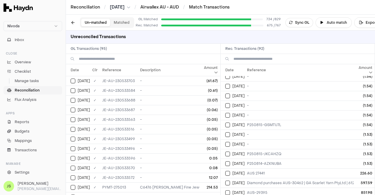
scroll to position [0, 0]
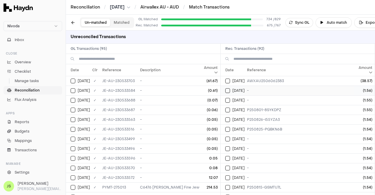
click at [230, 89] on div "[DATE]" at bounding box center [234, 90] width 19 height 5
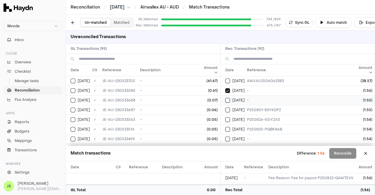
click at [229, 98] on button "Select reconciliation transaction 52369" at bounding box center [227, 100] width 5 height 5
click at [228, 107] on button "Select reconciliation transaction 51895" at bounding box center [227, 109] width 5 height 5
click at [227, 117] on button "Select reconciliation transaction 52527" at bounding box center [227, 119] width 5 height 5
click at [228, 124] on td "[DATE]" at bounding box center [232, 129] width 24 height 10
click at [228, 137] on button "Select reconciliation transaction 52343" at bounding box center [227, 138] width 5 height 5
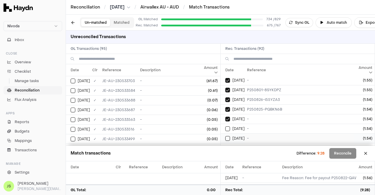
scroll to position [29, 0]
click at [224, 118] on td "[DATE]" at bounding box center [232, 119] width 24 height 10
click at [227, 127] on button "Select reconciliation transaction 52352" at bounding box center [227, 128] width 5 height 5
click at [230, 137] on div "[DATE]" at bounding box center [234, 138] width 19 height 5
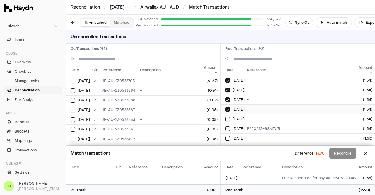
click at [227, 110] on button "Select reconciliation transaction 52347" at bounding box center [227, 109] width 5 height 5
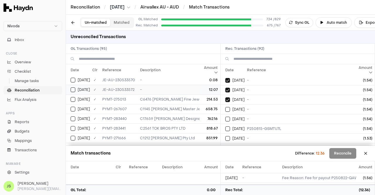
click at [76, 87] on div "[DATE]" at bounding box center [80, 89] width 19 height 5
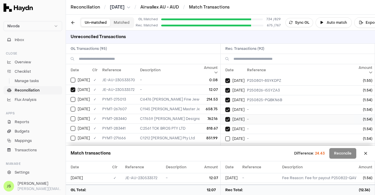
click at [230, 121] on td "[DATE]" at bounding box center [232, 119] width 24 height 10
click at [230, 114] on td "[DATE]" at bounding box center [232, 119] width 24 height 10
click at [228, 129] on button "Select reconciliation transaction 52352" at bounding box center [227, 128] width 5 height 5
click at [225, 119] on button "Select reconciliation transaction 52345" at bounding box center [227, 119] width 5 height 5
click at [227, 107] on button "Select reconciliation transaction 52343" at bounding box center [227, 109] width 5 height 5
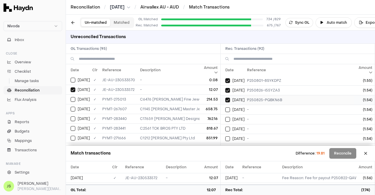
click at [227, 101] on button "Select reconciliation transaction 52487" at bounding box center [227, 99] width 5 height 5
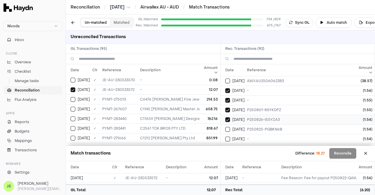
click at [230, 117] on div "[DATE]" at bounding box center [234, 119] width 19 height 5
click at [226, 110] on button "Select reconciliation transaction 51895" at bounding box center [227, 109] width 5 height 5
click at [226, 100] on button "Select reconciliation transaction 52369" at bounding box center [227, 100] width 5 height 5
click at [226, 105] on td "[DATE]" at bounding box center [232, 110] width 24 height 10
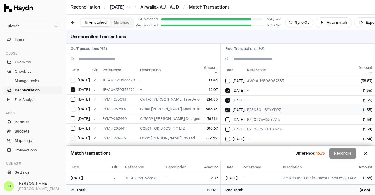
click at [228, 113] on td "[DATE]" at bounding box center [232, 110] width 24 height 10
click at [229, 120] on button "Select reconciliation transaction 52527" at bounding box center [227, 119] width 5 height 5
click at [228, 108] on button "Select reconciliation transaction 51895" at bounding box center [227, 109] width 5 height 5
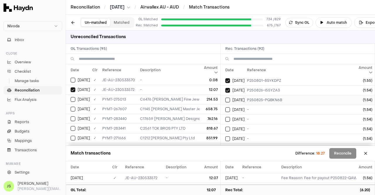
click at [229, 96] on td "[DATE]" at bounding box center [232, 100] width 24 height 10
click at [230, 105] on td "[DATE]" at bounding box center [232, 110] width 24 height 10
click at [229, 112] on td "[DATE]" at bounding box center [232, 110] width 24 height 10
click at [368, 154] on button at bounding box center [365, 152] width 9 height 9
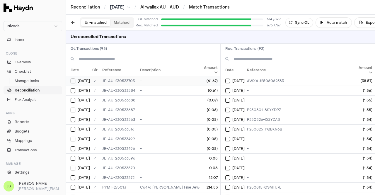
click at [75, 79] on div "[DATE]" at bounding box center [80, 80] width 19 height 5
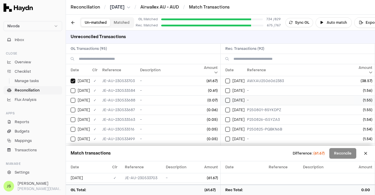
drag, startPoint x: 225, startPoint y: 89, endPoint x: 227, endPoint y: 95, distance: 6.3
click at [225, 89] on button "Select reconciliation transaction 52427" at bounding box center [227, 90] width 5 height 5
click at [228, 99] on button "Select reconciliation transaction 52369" at bounding box center [227, 100] width 5 height 5
click at [229, 107] on button "Select reconciliation transaction 51895" at bounding box center [227, 109] width 5 height 5
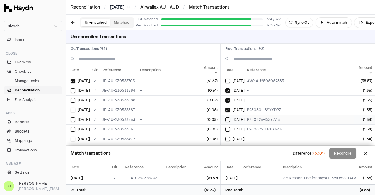
click at [230, 116] on td "[DATE]" at bounding box center [232, 119] width 24 height 10
click at [226, 125] on td "[DATE]" at bounding box center [232, 129] width 24 height 10
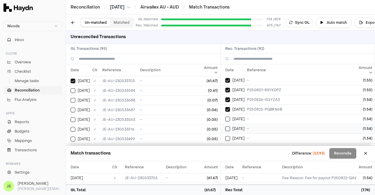
scroll to position [29, 0]
click at [225, 108] on button "Select reconciliation transaction 52343" at bounding box center [227, 109] width 5 height 5
click at [227, 117] on button "Select reconciliation transaction 52345" at bounding box center [227, 119] width 5 height 5
click at [229, 126] on button "Select reconciliation transaction 52352" at bounding box center [227, 128] width 5 height 5
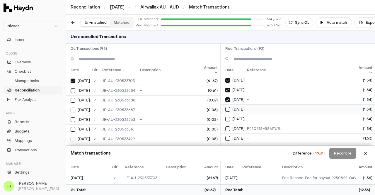
click at [227, 107] on button "Select reconciliation transaction 52347" at bounding box center [227, 109] width 5 height 5
click at [228, 120] on td "[DATE]" at bounding box center [232, 119] width 24 height 10
click at [230, 126] on div "[DATE]" at bounding box center [234, 128] width 19 height 5
click at [227, 134] on td "[DATE]" at bounding box center [232, 138] width 24 height 10
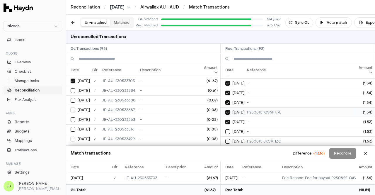
scroll to position [88, 0]
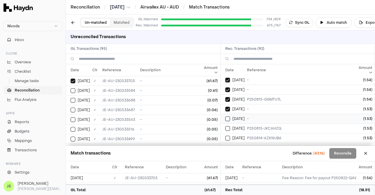
click at [224, 117] on td "[DATE]" at bounding box center [232, 119] width 24 height 10
click at [228, 126] on button "Select reconciliation transaction 52264" at bounding box center [227, 128] width 5 height 5
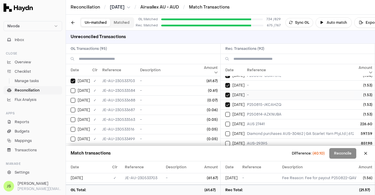
scroll to position [117, 0]
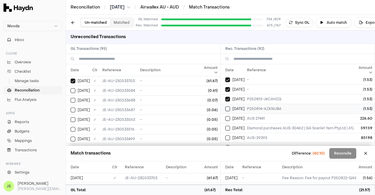
click at [230, 106] on div "[DATE]" at bounding box center [234, 108] width 19 height 5
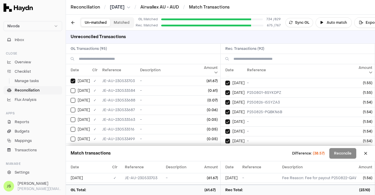
scroll to position [0, 0]
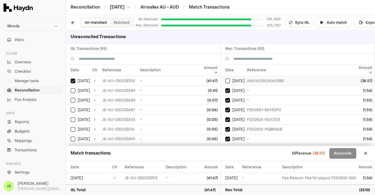
click at [226, 82] on button "Select reconciliation transaction 52183" at bounding box center [227, 80] width 5 height 5
click at [333, 156] on button "Reconcile" at bounding box center [342, 153] width 27 height 11
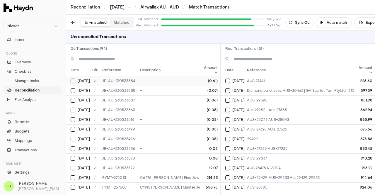
click at [72, 81] on button "Select GL transaction 95587381" at bounding box center [73, 80] width 5 height 5
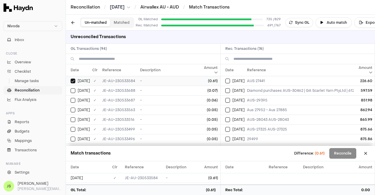
type button "on"
click at [71, 81] on button "Select GL transaction 95587381" at bounding box center [73, 80] width 5 height 5
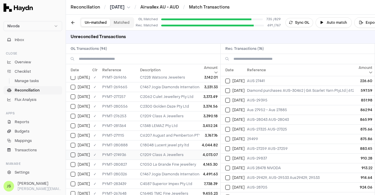
scroll to position [784, 0]
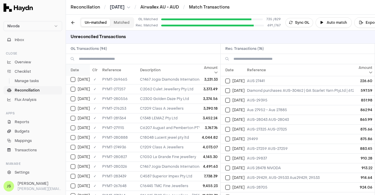
click at [77, 72] on th "Date" at bounding box center [78, 70] width 24 height 12
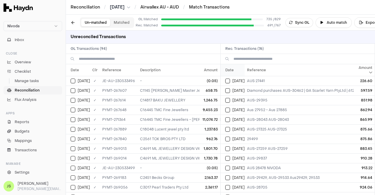
click at [234, 70] on th "Date" at bounding box center [232, 70] width 24 height 12
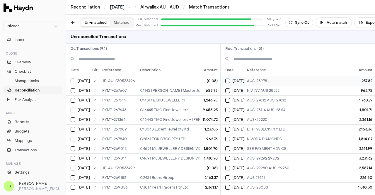
click at [224, 80] on td "[DATE]" at bounding box center [232, 81] width 24 height 10
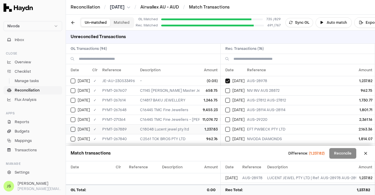
click at [70, 131] on td "[DATE]" at bounding box center [78, 129] width 24 height 10
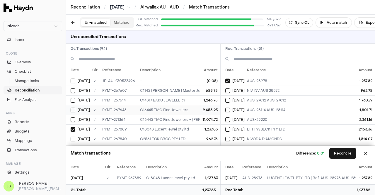
scroll to position [29, 0]
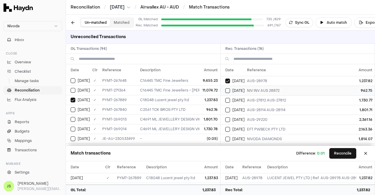
click at [230, 92] on div "[DATE]" at bounding box center [234, 90] width 19 height 5
click at [74, 107] on button "Select GL transaction 8301771" at bounding box center [73, 109] width 5 height 5
click at [230, 99] on div "[DATE]" at bounding box center [234, 100] width 19 height 5
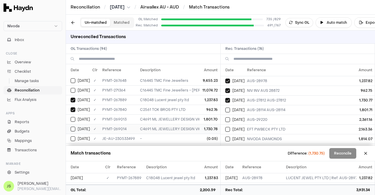
click at [72, 126] on button "Select GL transaction 8301792" at bounding box center [73, 128] width 5 height 5
click at [71, 119] on button "Select GL transaction 8301791" at bounding box center [73, 119] width 5 height 5
click at [229, 110] on button "Select reconciliation transaction 51920" at bounding box center [227, 109] width 5 height 5
click at [225, 120] on div "[DATE]" at bounding box center [234, 119] width 19 height 5
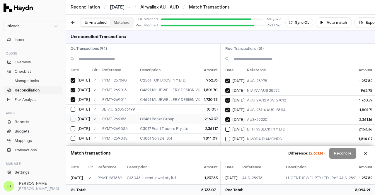
click at [74, 117] on button "Select GL transaction 8301821" at bounding box center [73, 119] width 5 height 5
click at [72, 117] on button "Select GL transaction 8301821" at bounding box center [73, 119] width 5 height 5
click at [73, 126] on button "Select GL transaction 8301815" at bounding box center [73, 128] width 5 height 5
click at [229, 125] on td "[DATE]" at bounding box center [232, 129] width 24 height 10
click at [74, 117] on button "Select GL transaction 8301821" at bounding box center [73, 119] width 5 height 5
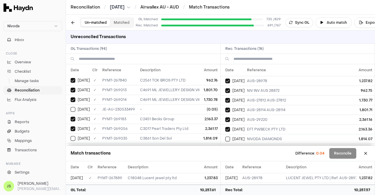
scroll to position [88, 0]
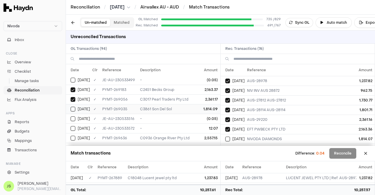
click at [127, 110] on td "PYMT-269035" at bounding box center [119, 109] width 38 height 10
click at [230, 134] on td "[DATE]" at bounding box center [232, 139] width 24 height 10
click at [237, 136] on span "[DATE]" at bounding box center [238, 138] width 12 height 5
click at [186, 134] on td "C0936 Orange River Pty Ltd" at bounding box center [209, 138] width 143 height 10
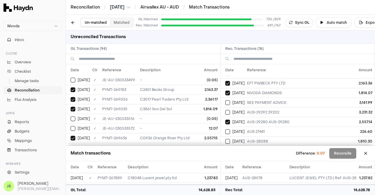
scroll to position [59, 0]
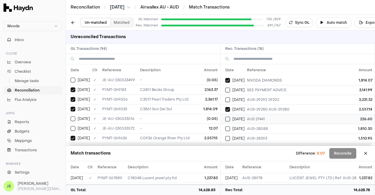
click at [247, 118] on td "AUS 27441" at bounding box center [349, 119] width 211 height 10
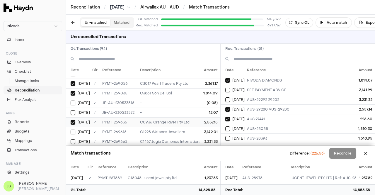
scroll to position [117, 0]
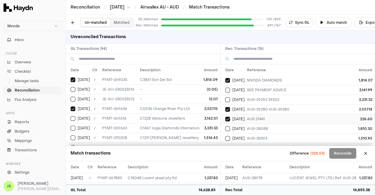
click at [244, 114] on td "[DATE]" at bounding box center [232, 119] width 24 height 10
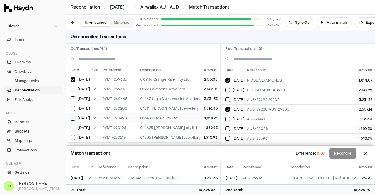
click at [210, 115] on td "1,810.31" at bounding box center [210, 118] width 20 height 10
click at [272, 126] on td "AUS-28088" at bounding box center [349, 129] width 211 height 10
click at [208, 91] on td "(0.05)" at bounding box center [210, 89] width 20 height 10
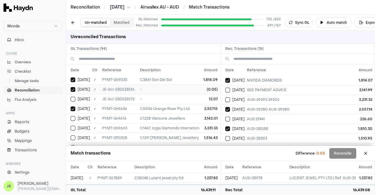
click at [208, 91] on td "(0.05)" at bounding box center [210, 89] width 20 height 10
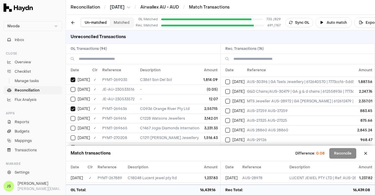
scroll to position [662, 0]
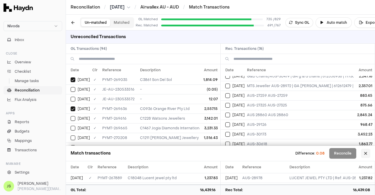
click at [367, 153] on button at bounding box center [365, 152] width 9 height 9
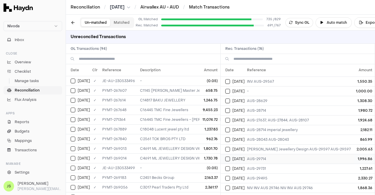
scroll to position [0, 0]
